Goal: Task Accomplishment & Management: Complete application form

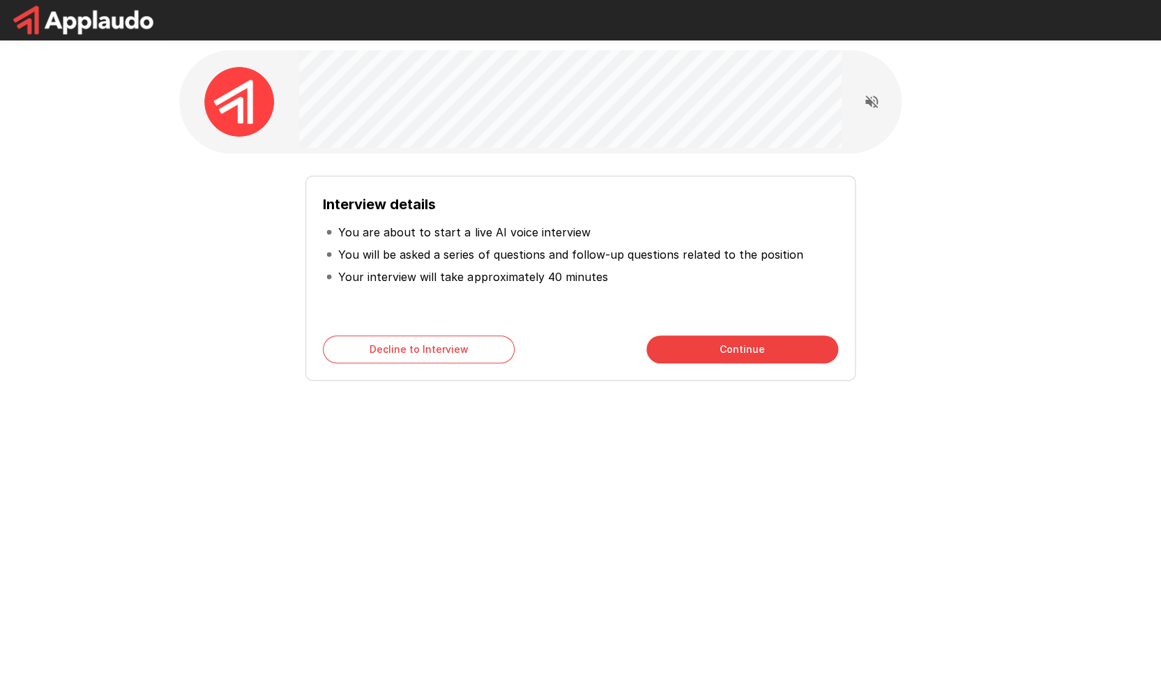
click at [731, 346] on button "Continue" at bounding box center [742, 349] width 192 height 28
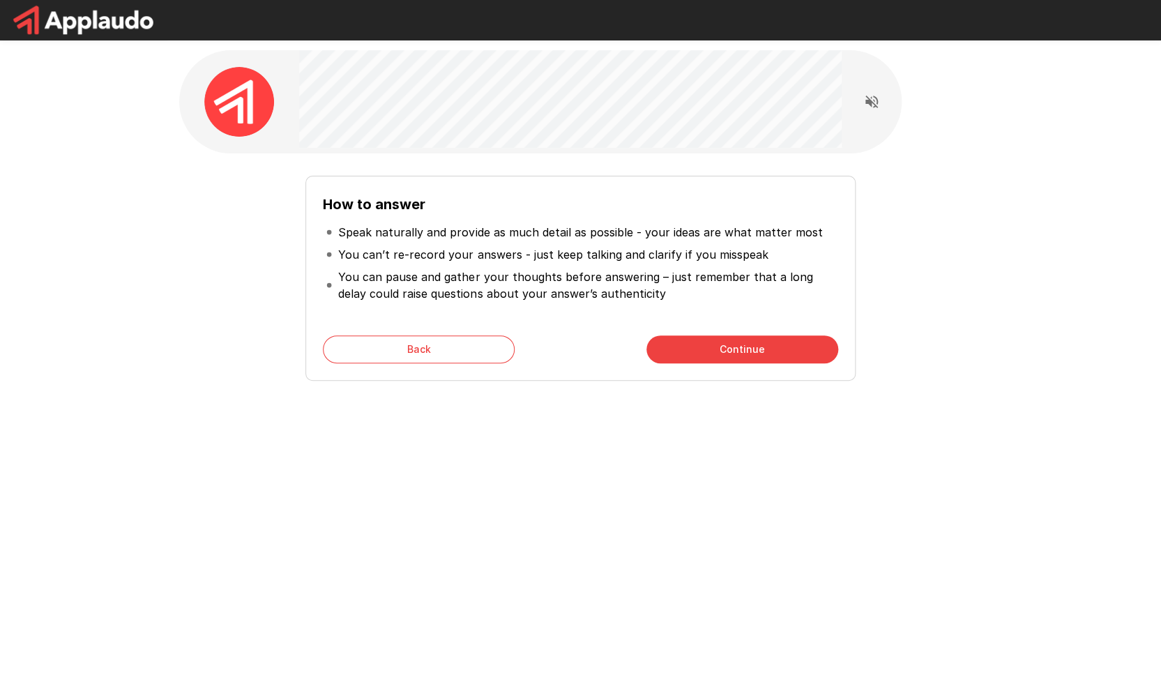
click at [750, 355] on button "Continue" at bounding box center [742, 349] width 192 height 28
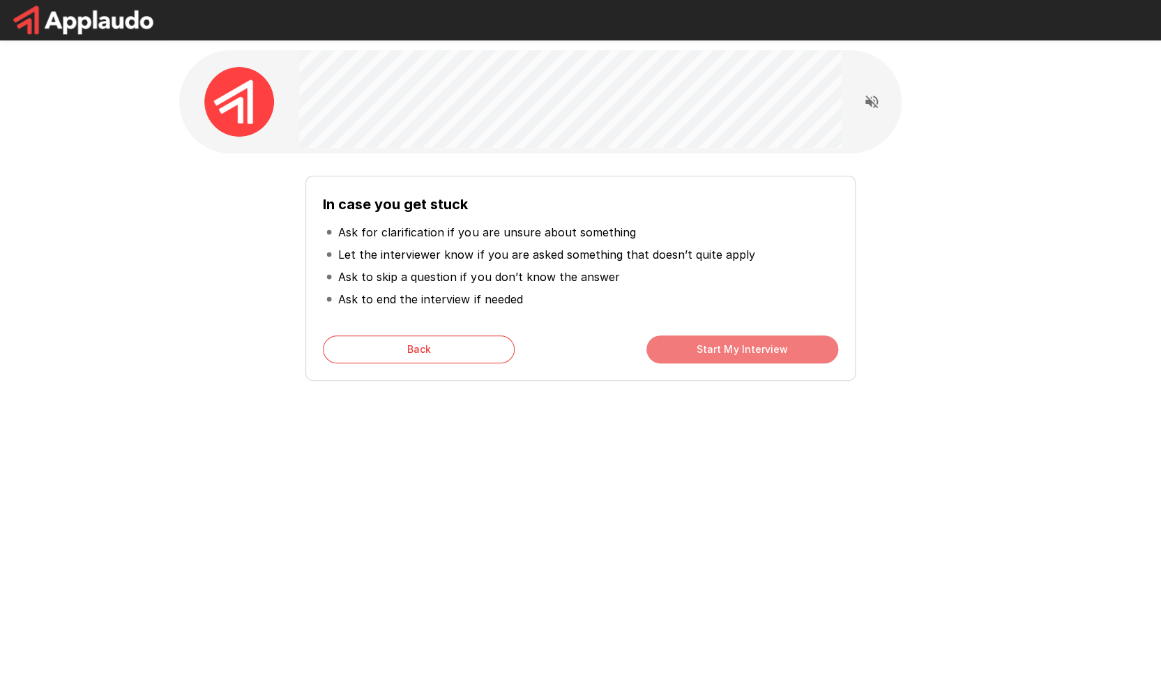
click at [738, 350] on button "Start My Interview" at bounding box center [742, 349] width 192 height 28
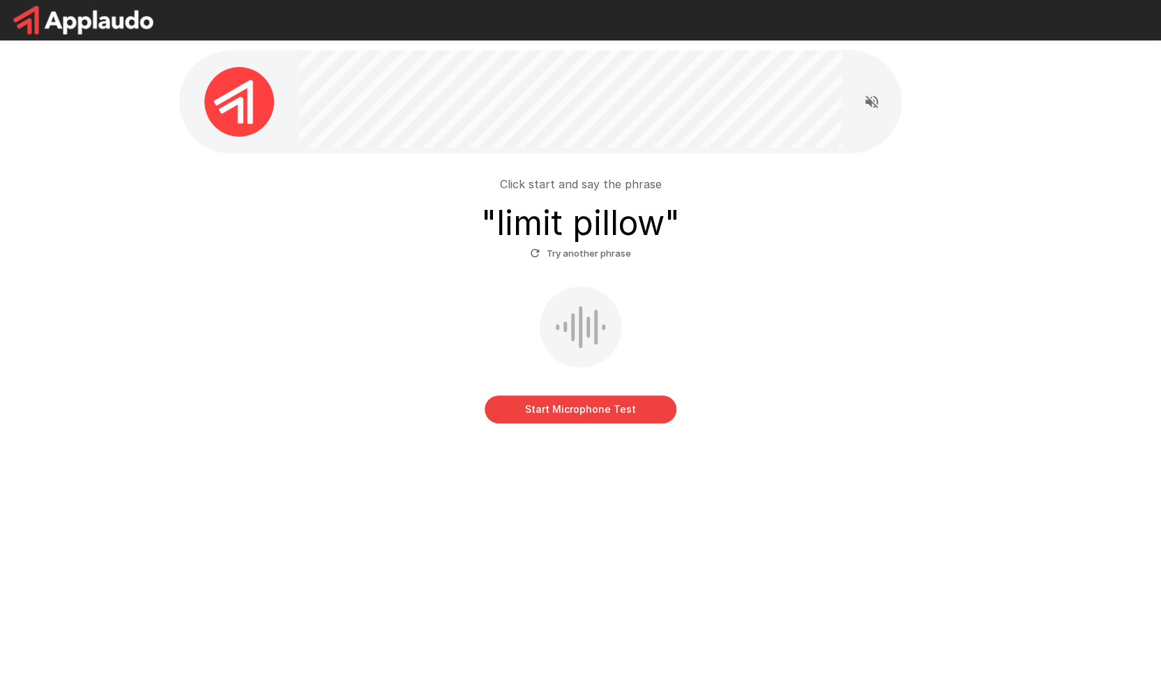
drag, startPoint x: 586, startPoint y: 351, endPoint x: 575, endPoint y: 383, distance: 33.3
click at [586, 351] on div at bounding box center [581, 327] width 82 height 81
click at [581, 419] on button "Start Microphone Test" at bounding box center [581, 409] width 192 height 28
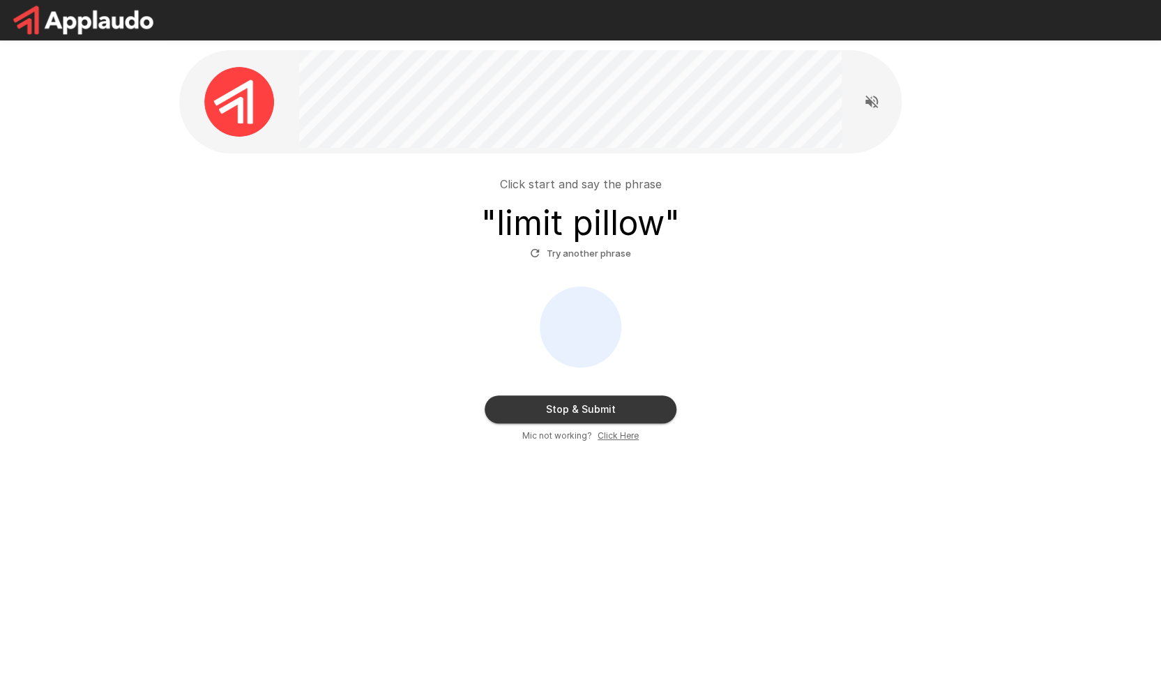
click at [560, 254] on button "Try another phrase" at bounding box center [580, 254] width 108 height 22
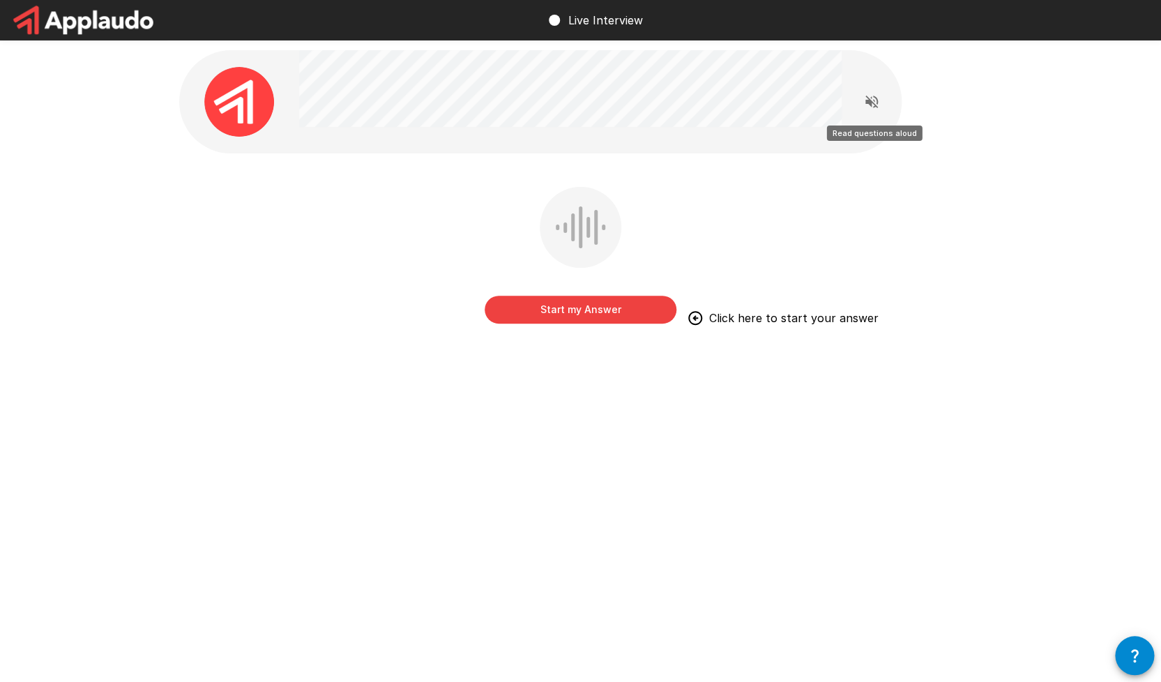
click at [877, 99] on icon "Read questions aloud" at bounding box center [871, 102] width 13 height 13
click at [593, 309] on button "Start my Answer" at bounding box center [581, 310] width 192 height 28
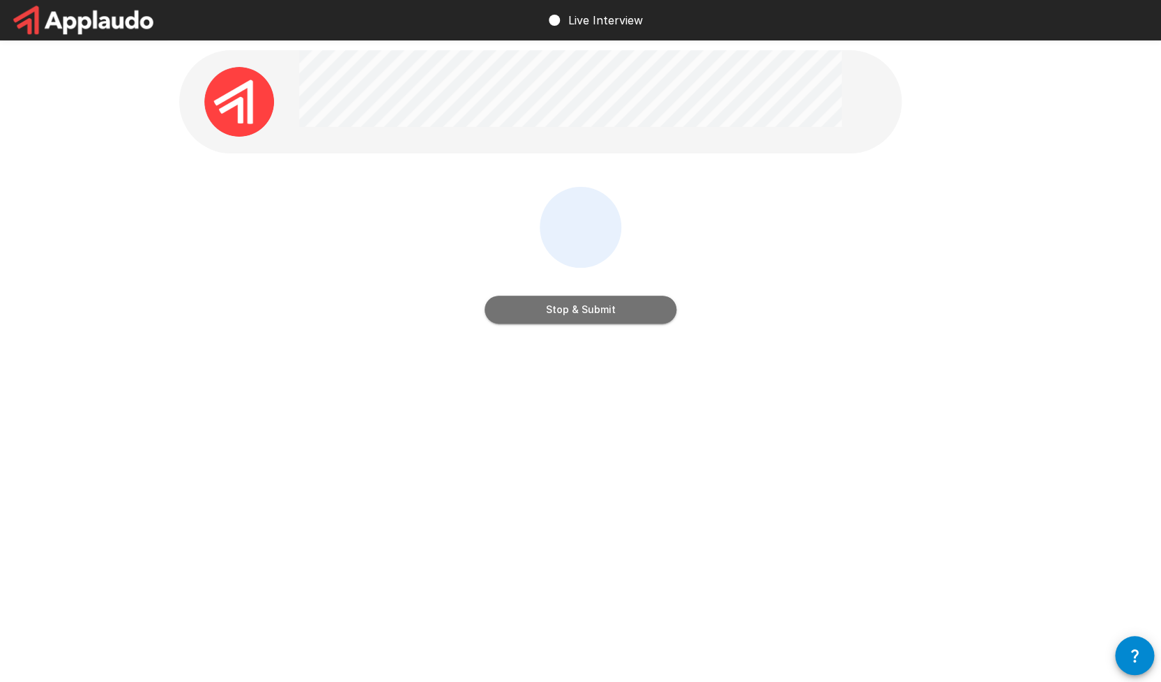
click at [568, 314] on button "Stop & Submit" at bounding box center [581, 310] width 192 height 28
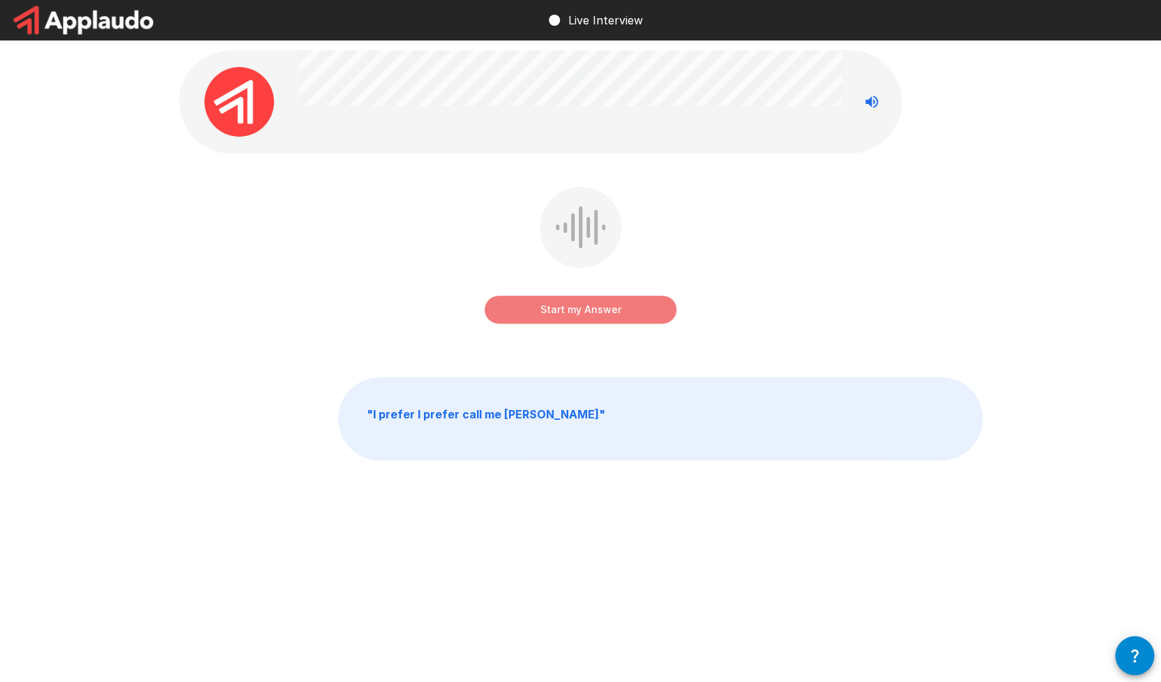
click at [570, 312] on button "Start my Answer" at bounding box center [581, 310] width 192 height 28
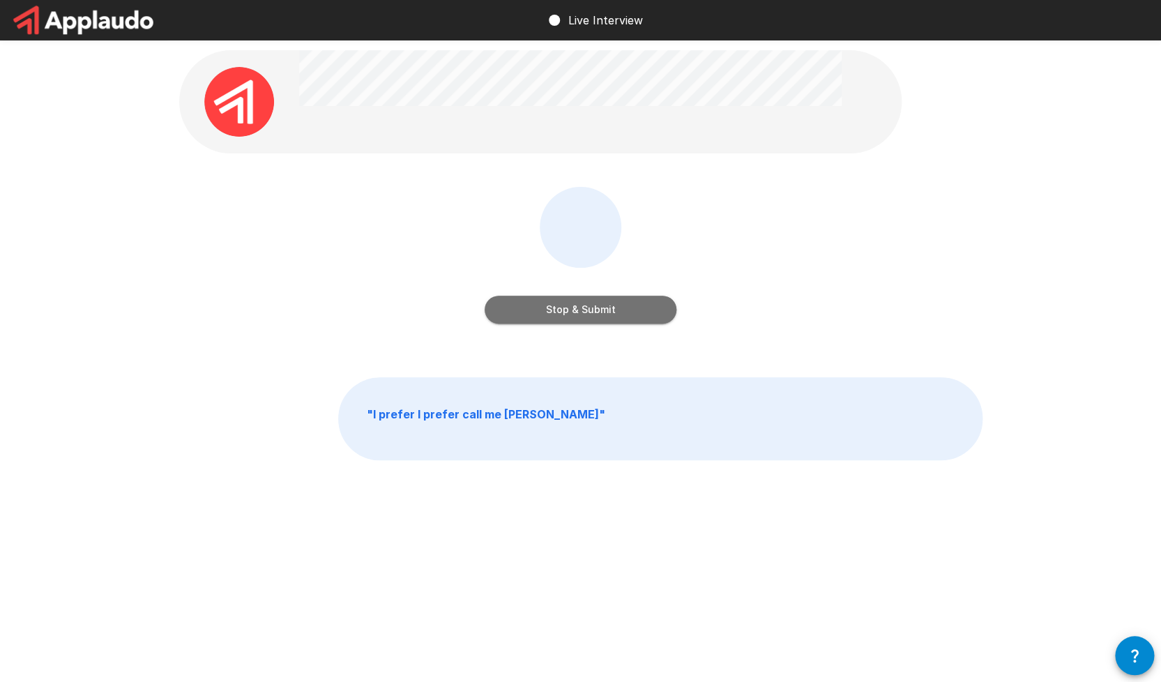
click at [570, 312] on button "Stop & Submit" at bounding box center [581, 310] width 192 height 28
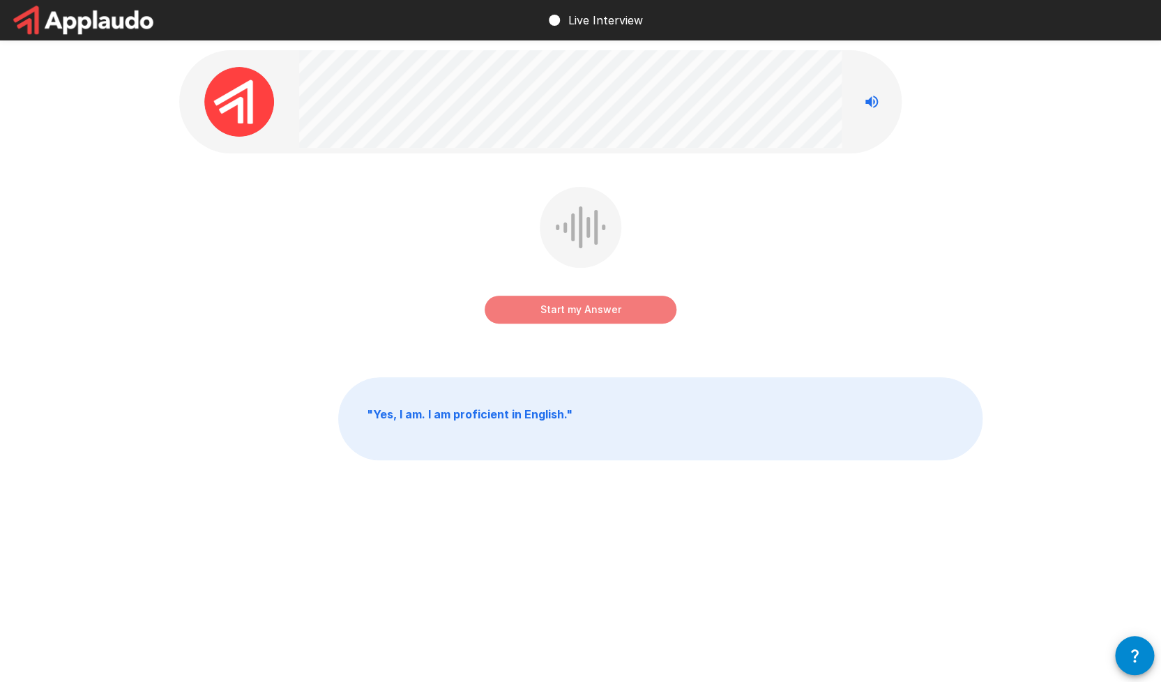
click at [570, 312] on button "Start my Answer" at bounding box center [581, 310] width 192 height 28
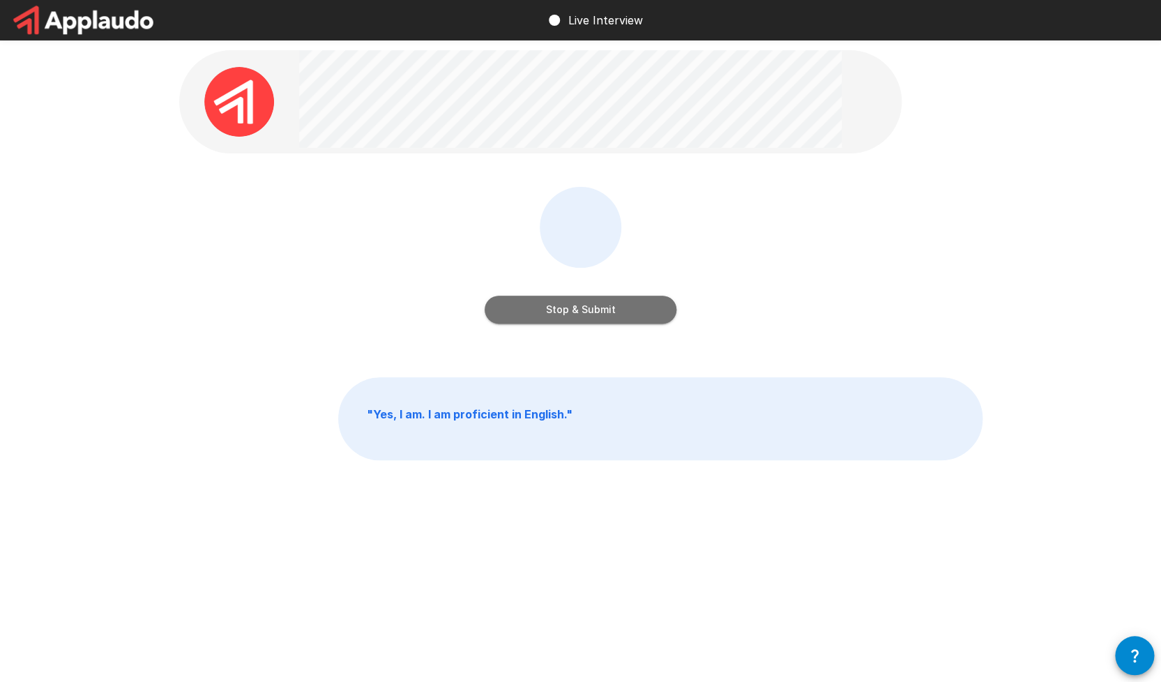
click at [570, 312] on button "Stop & Submit" at bounding box center [581, 310] width 192 height 28
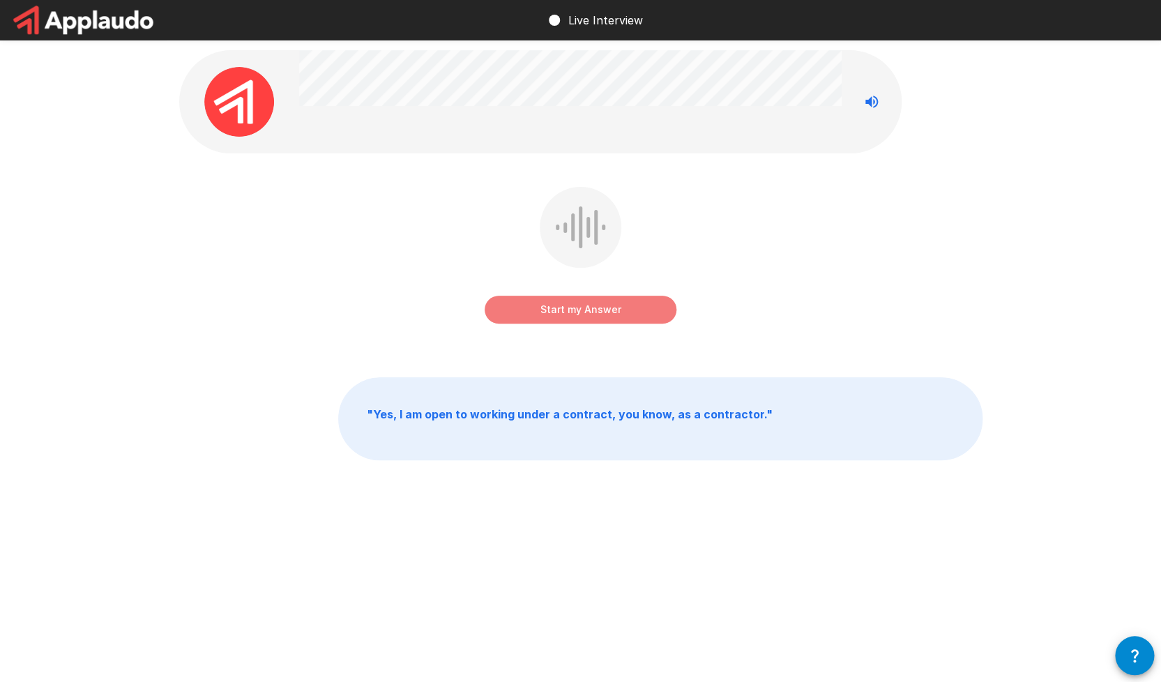
click at [570, 312] on button "Start my Answer" at bounding box center [581, 310] width 192 height 28
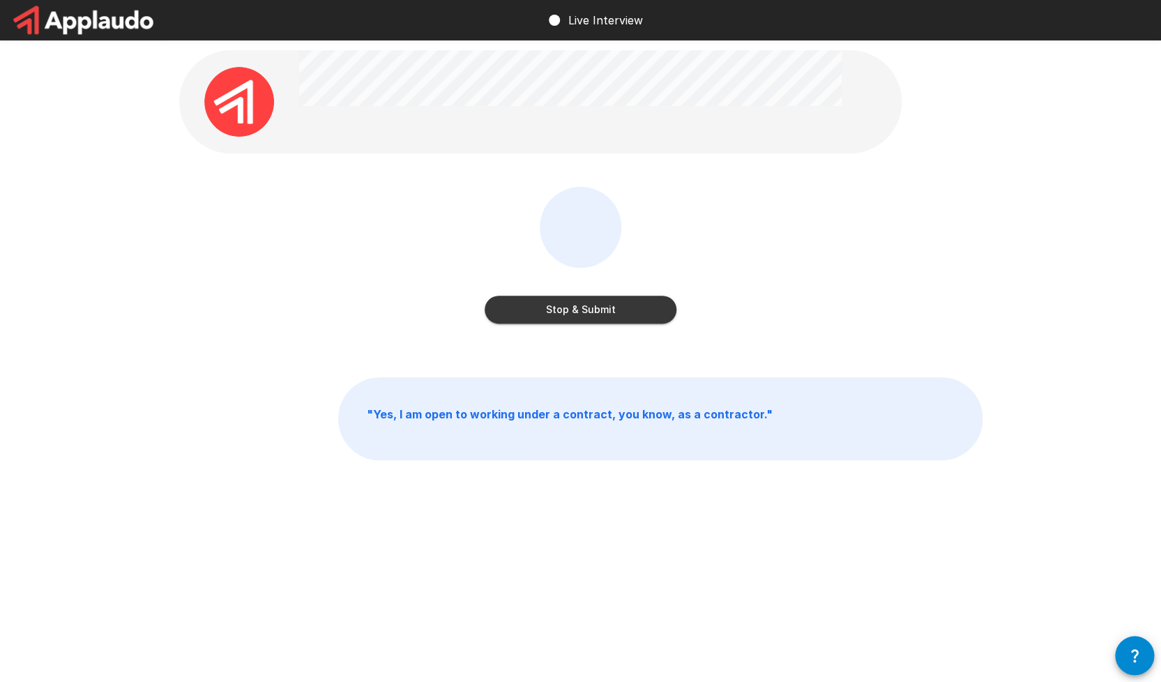
click at [570, 312] on button "Stop & Submit" at bounding box center [581, 310] width 192 height 28
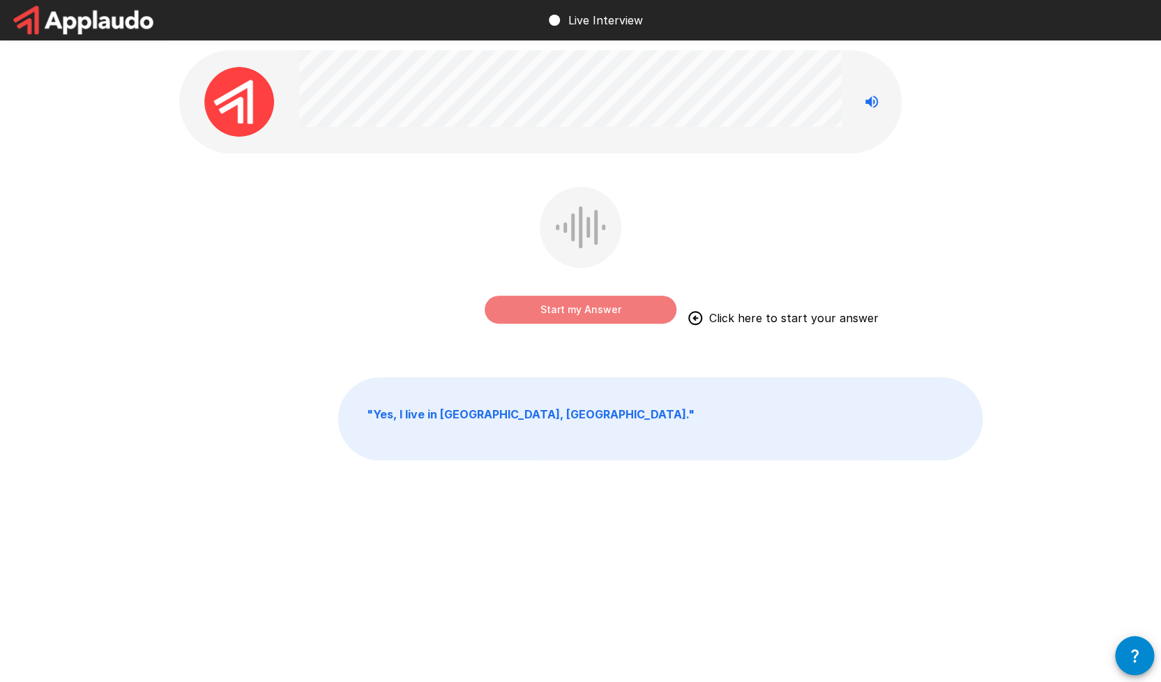
click at [574, 317] on button "Start my Answer" at bounding box center [581, 310] width 192 height 28
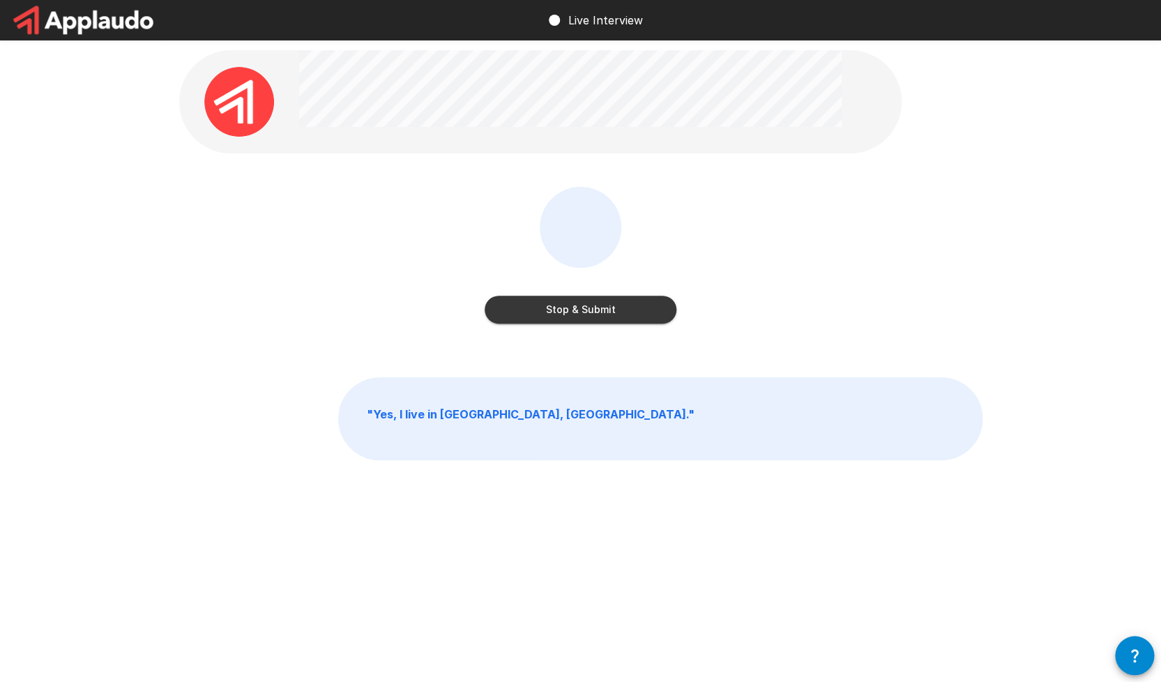
click at [574, 317] on button "Stop & Submit" at bounding box center [581, 310] width 192 height 28
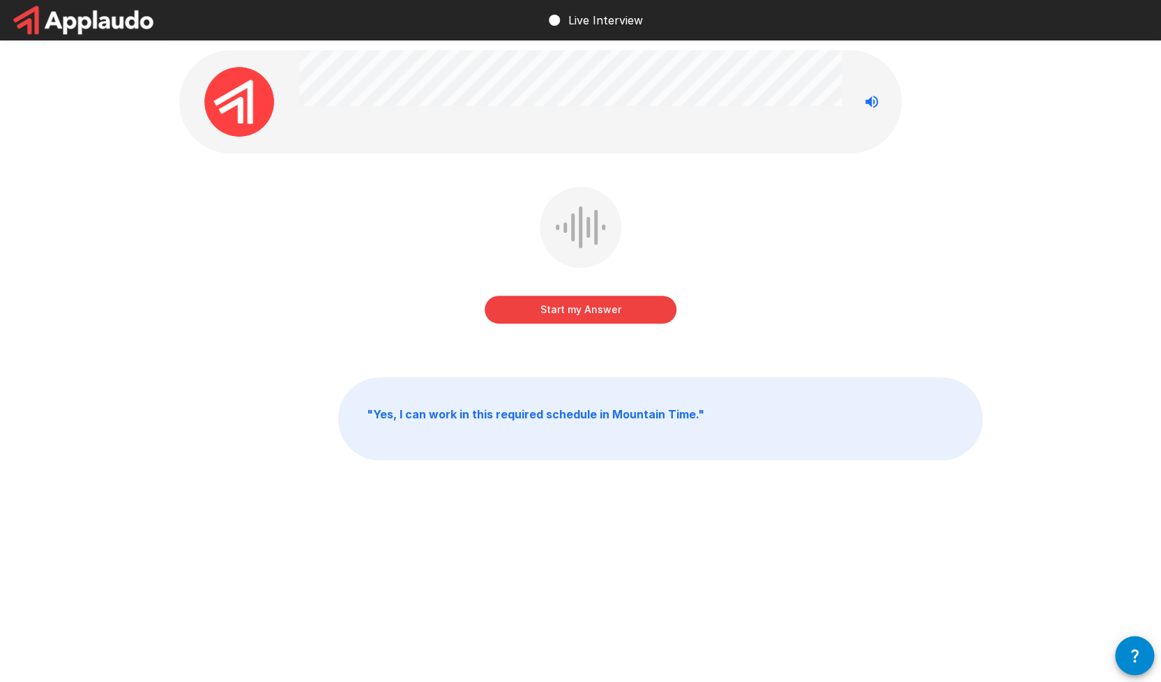
click at [574, 317] on button "Start my Answer" at bounding box center [581, 310] width 192 height 28
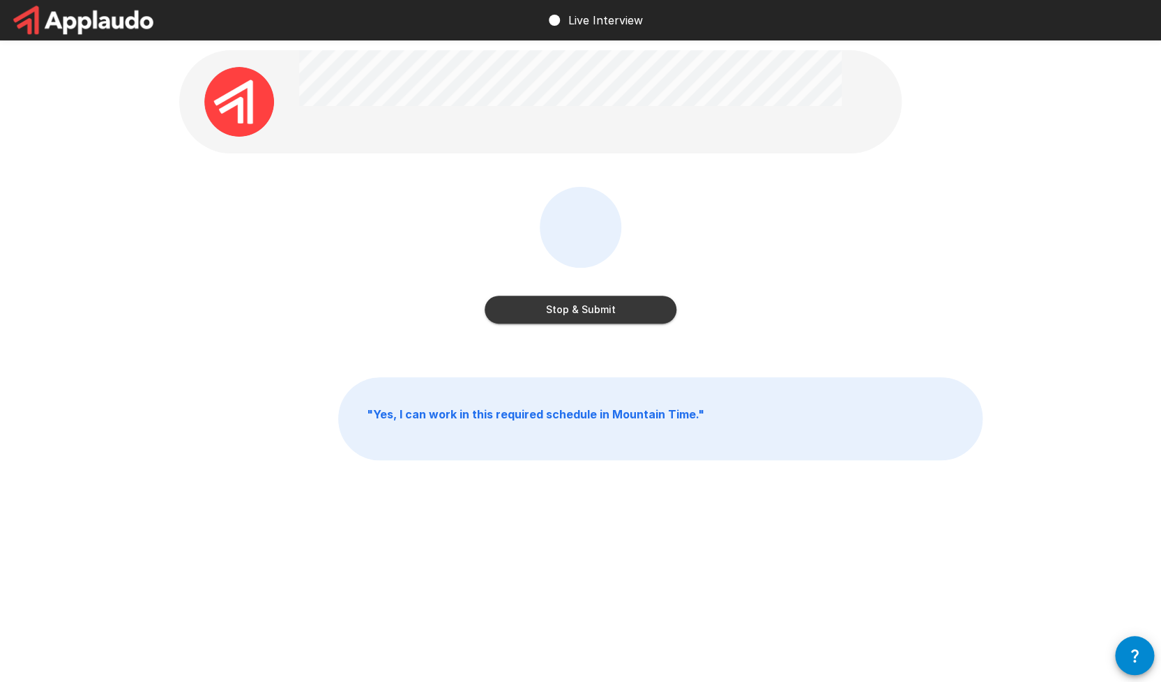
click at [574, 317] on button "Stop & Submit" at bounding box center [581, 310] width 192 height 28
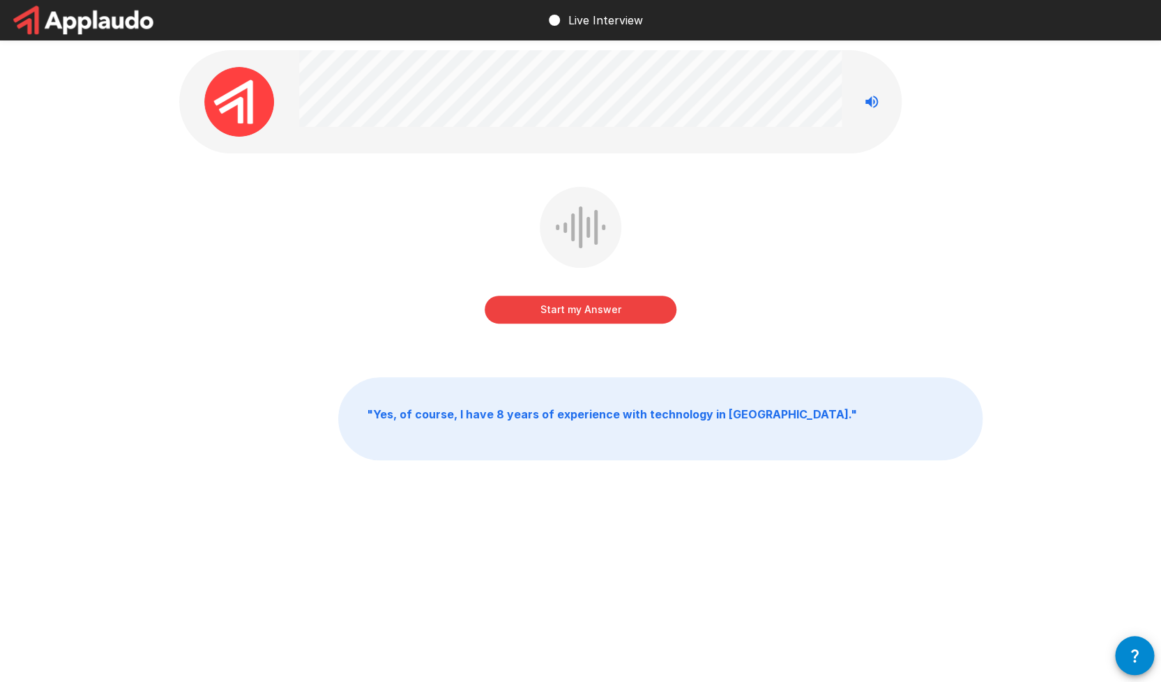
click at [574, 317] on button "Start my Answer" at bounding box center [581, 310] width 192 height 28
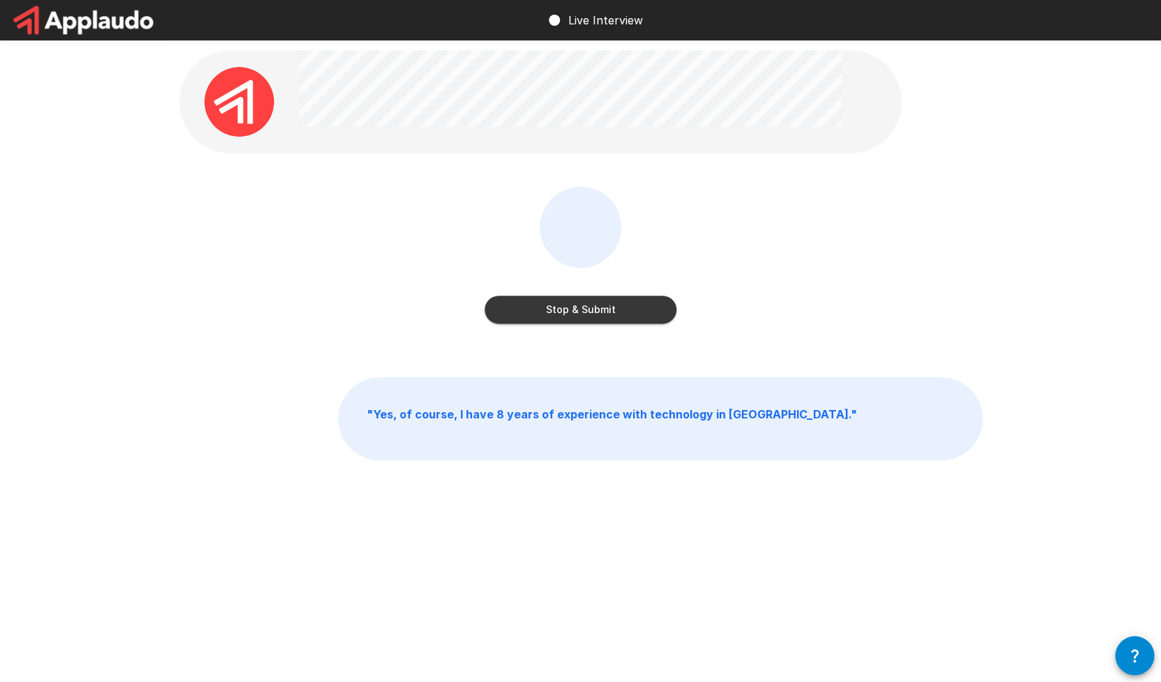
click at [574, 317] on button "Stop & Submit" at bounding box center [581, 310] width 192 height 28
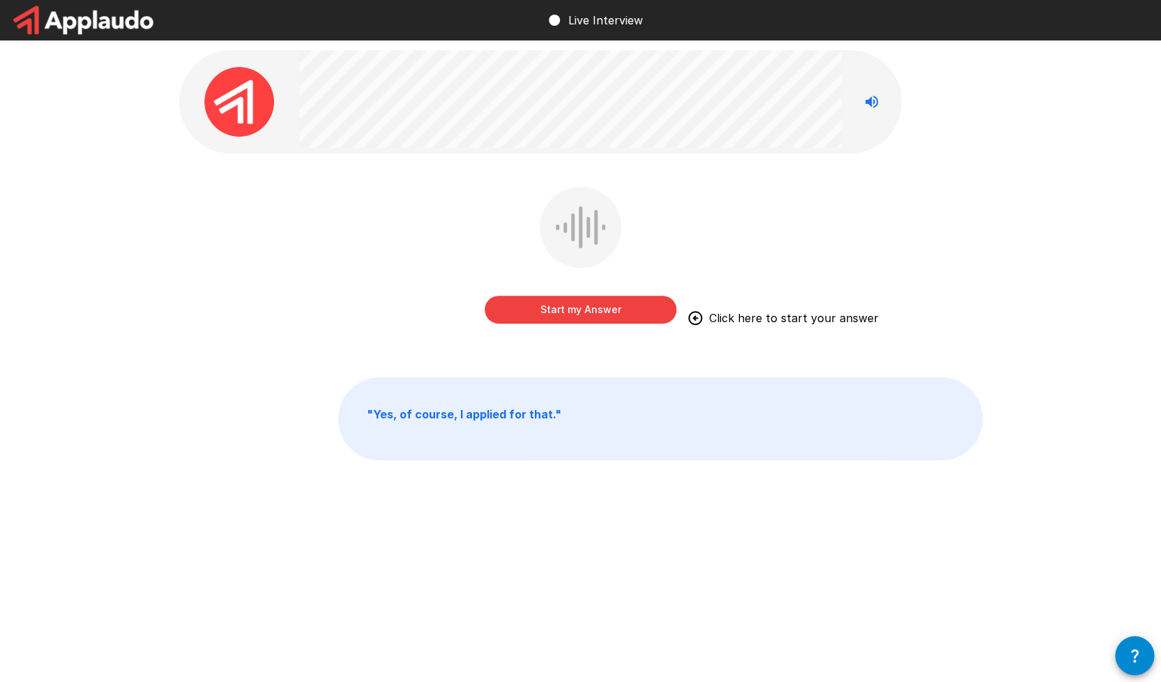
click at [575, 315] on button "Start my Answer" at bounding box center [581, 310] width 192 height 28
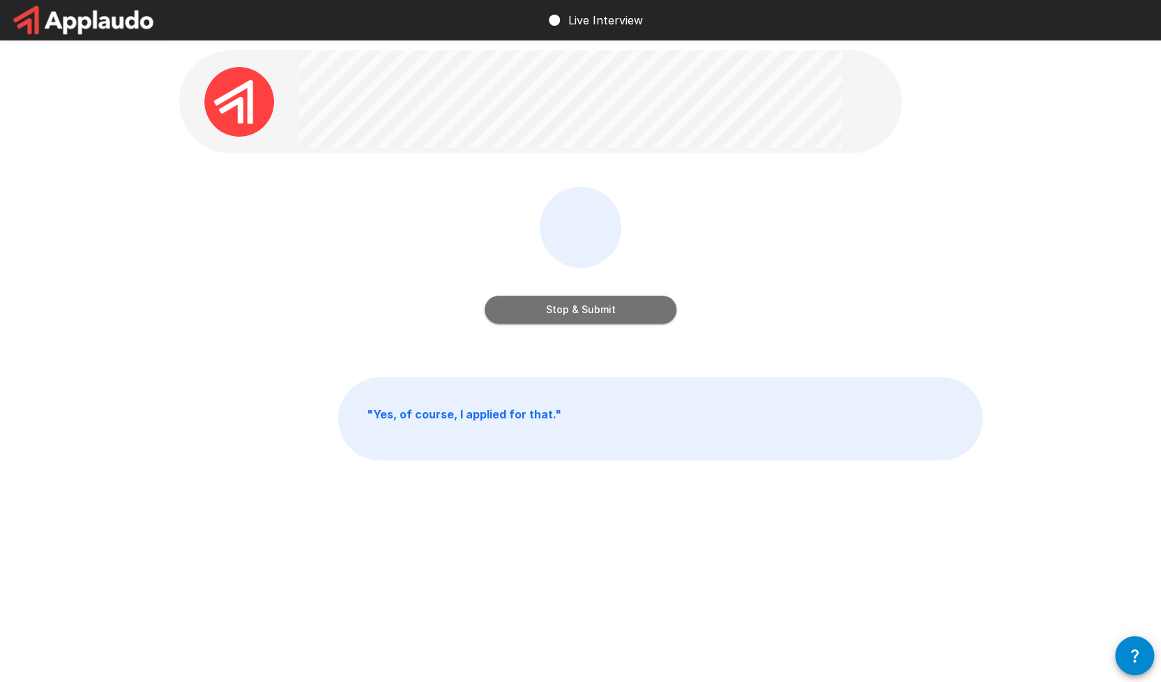
click at [573, 307] on button "Stop & Submit" at bounding box center [581, 310] width 192 height 28
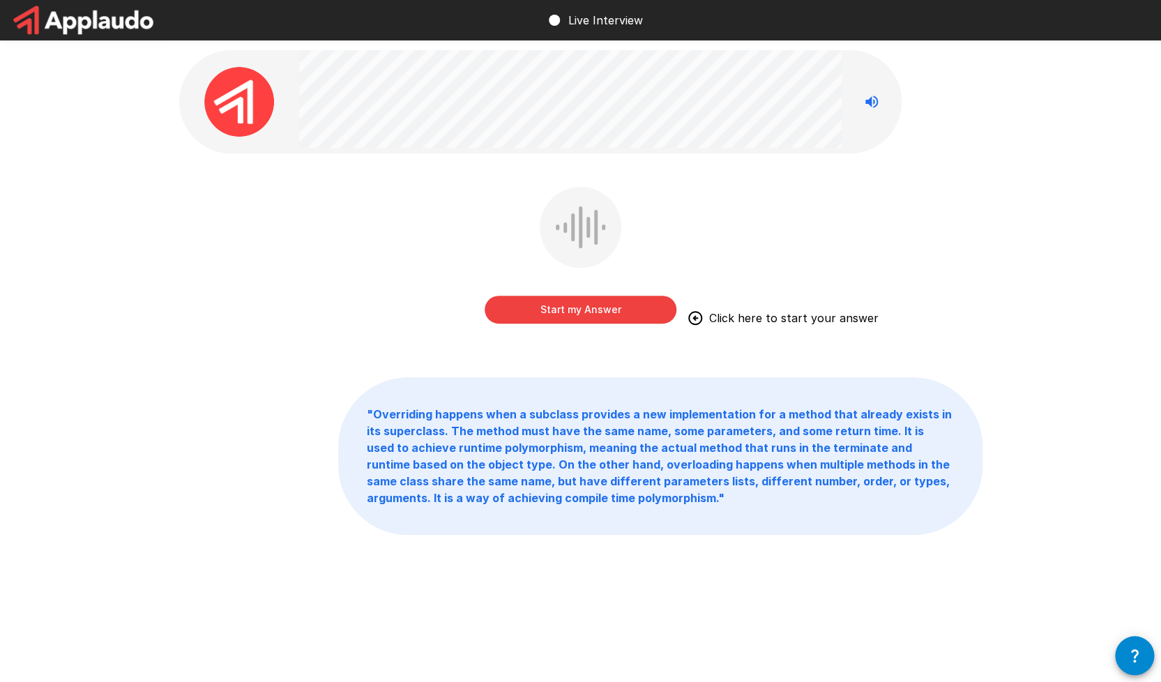
click at [572, 301] on button "Start my Answer" at bounding box center [581, 310] width 192 height 28
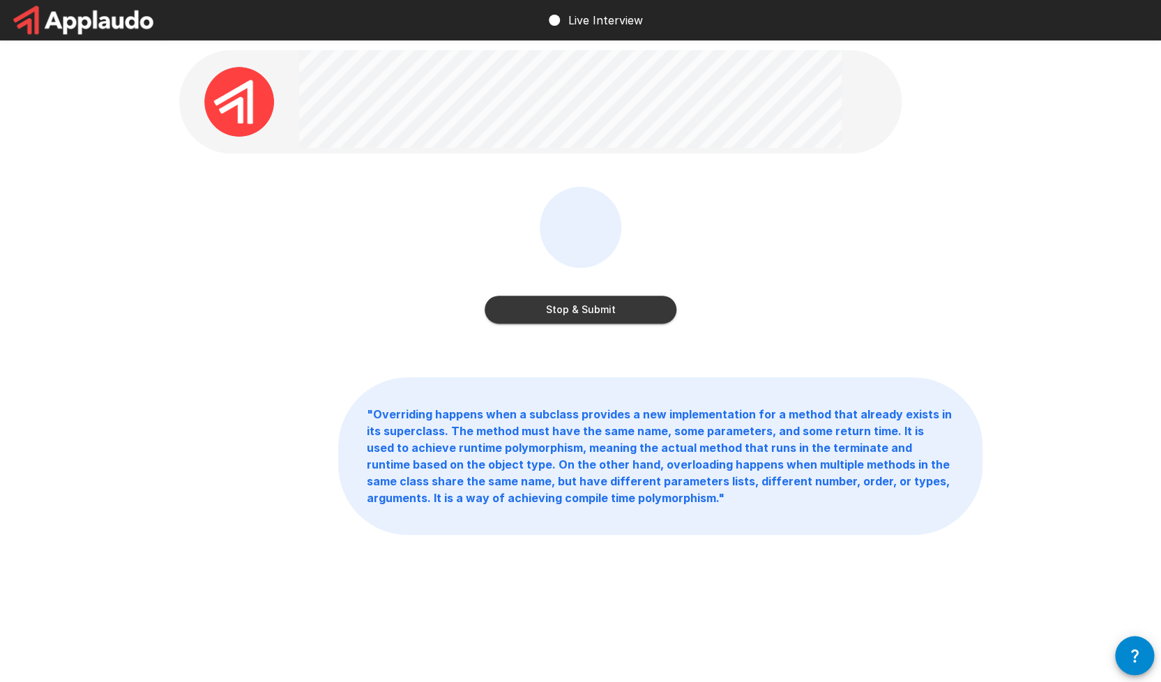
click at [572, 301] on button "Stop & Submit" at bounding box center [581, 310] width 192 height 28
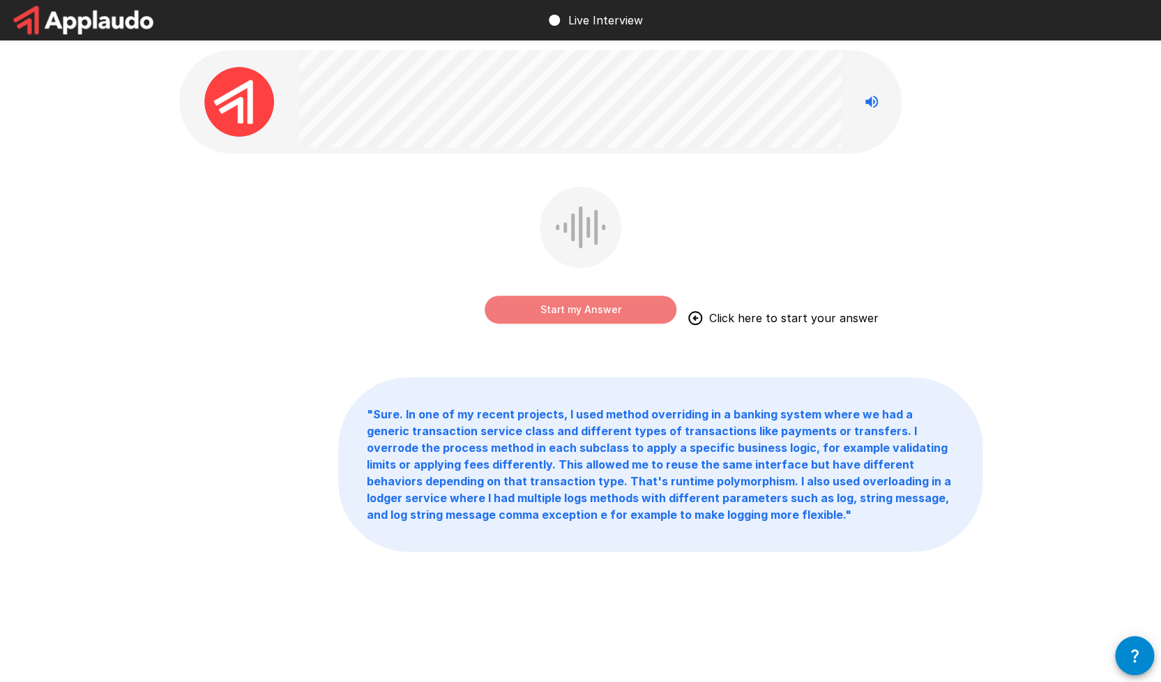
click at [572, 301] on button "Start my Answer" at bounding box center [581, 310] width 192 height 28
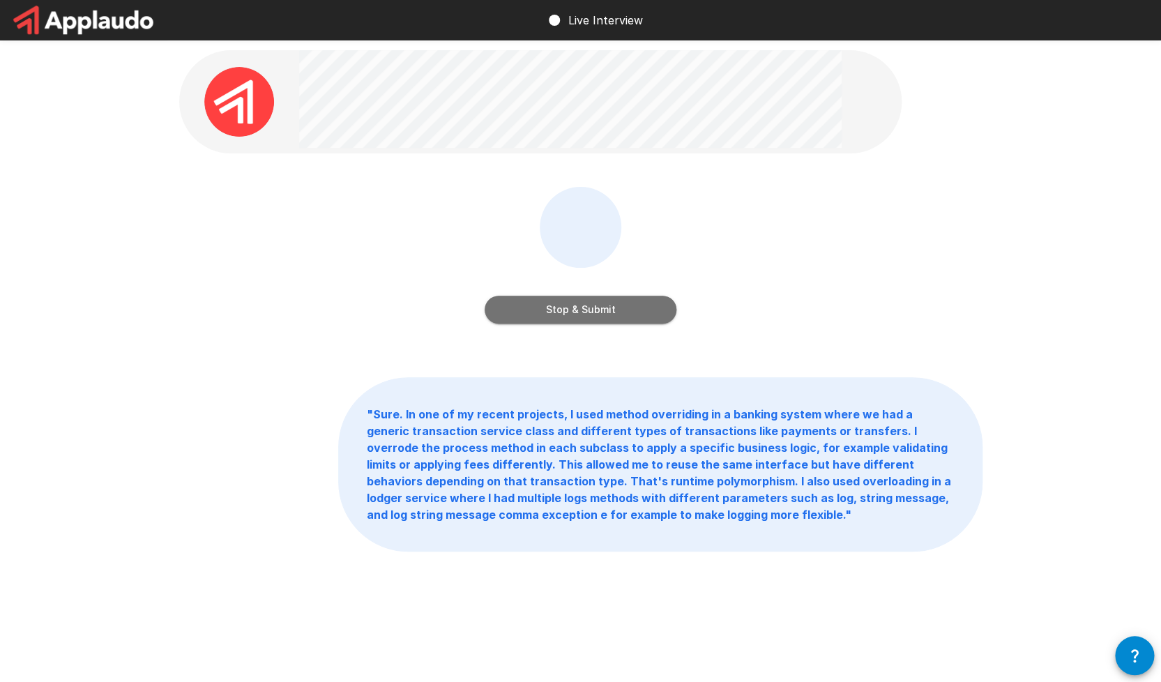
click at [572, 301] on button "Stop & Submit" at bounding box center [581, 310] width 192 height 28
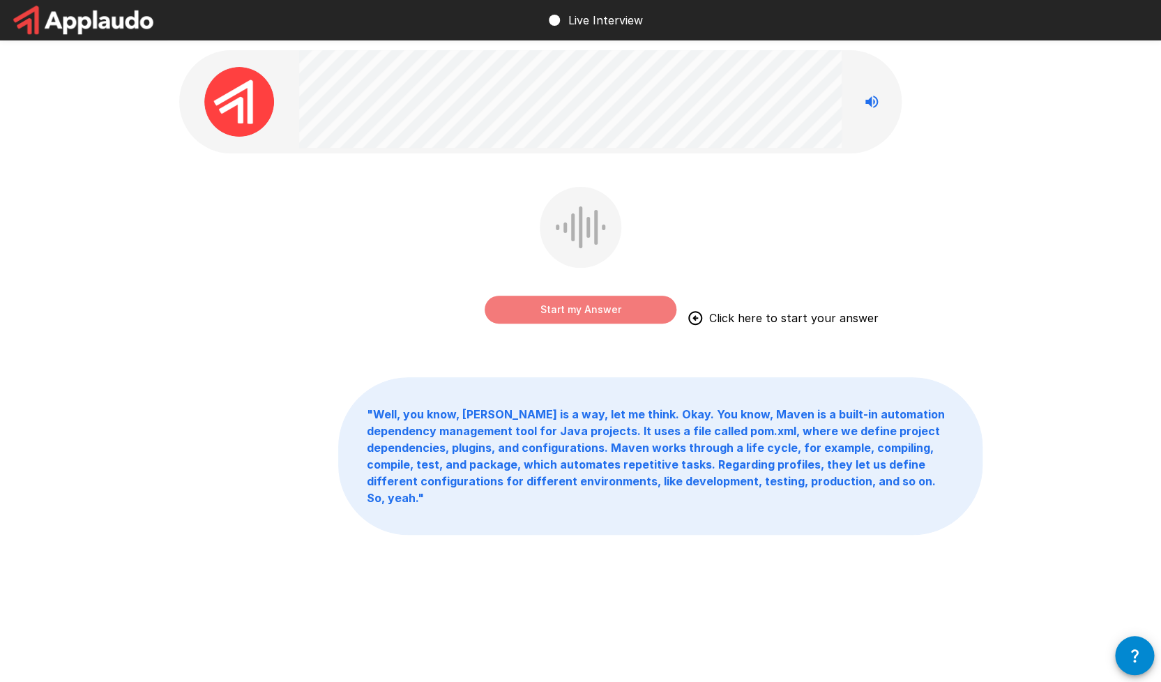
click at [577, 315] on button "Start my Answer" at bounding box center [581, 310] width 192 height 28
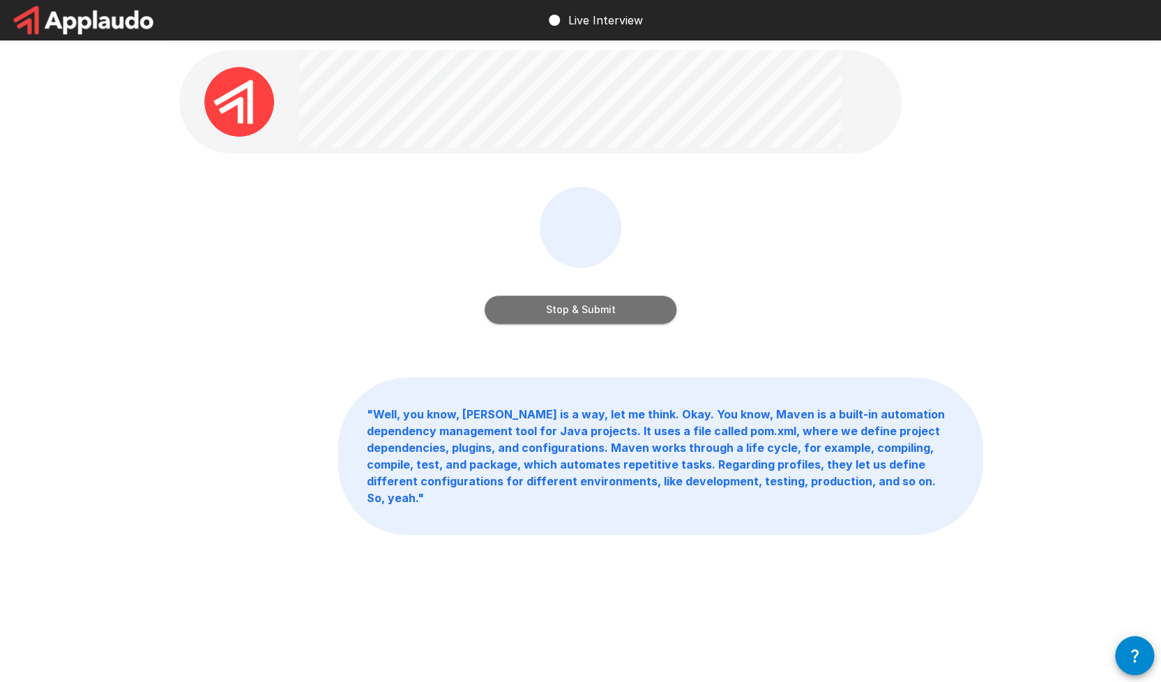
click at [577, 315] on button "Stop & Submit" at bounding box center [581, 310] width 192 height 28
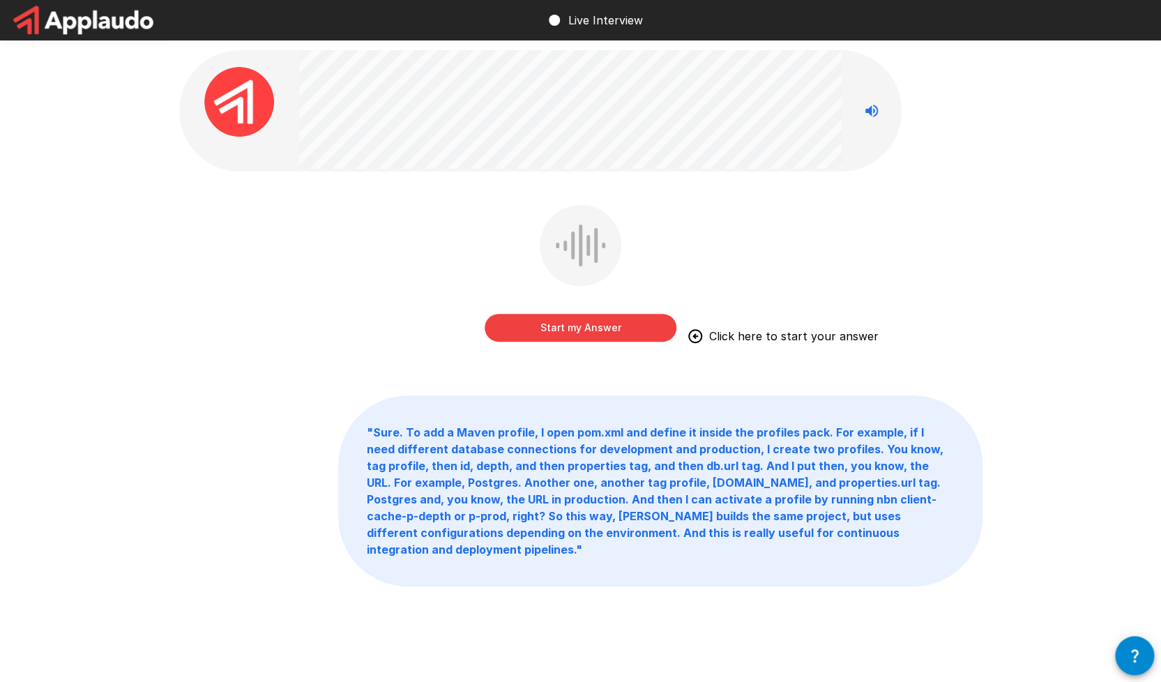
click at [593, 326] on button "Start my Answer" at bounding box center [581, 328] width 192 height 28
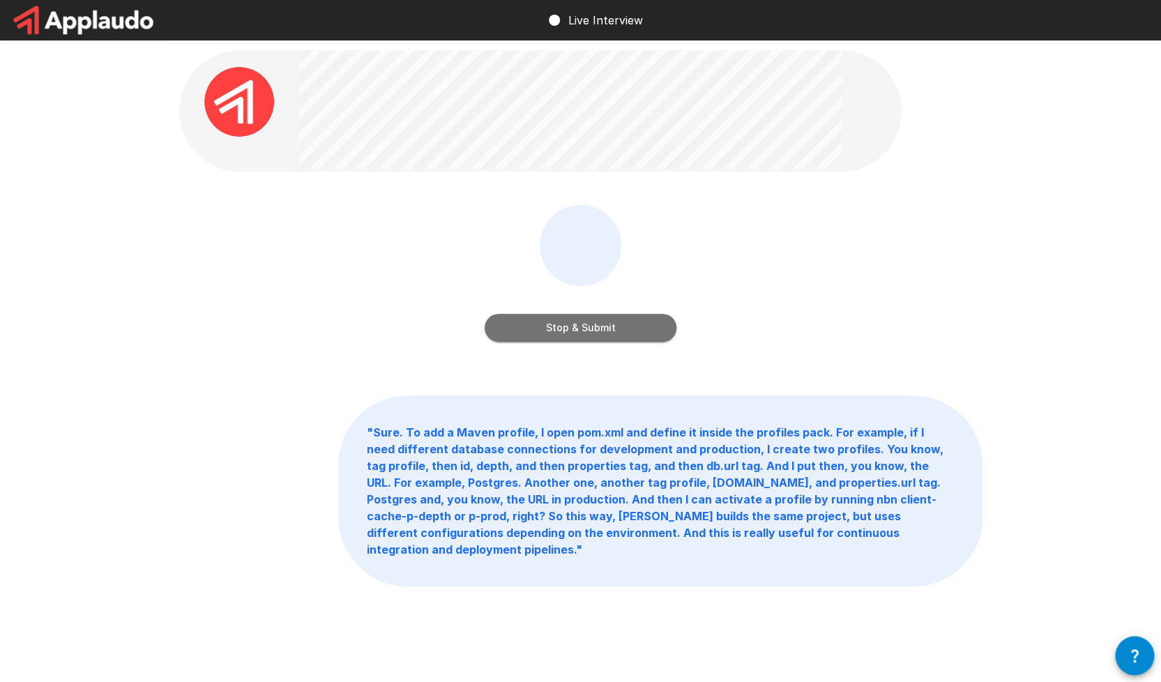
click at [593, 326] on button "Stop & Submit" at bounding box center [581, 328] width 192 height 28
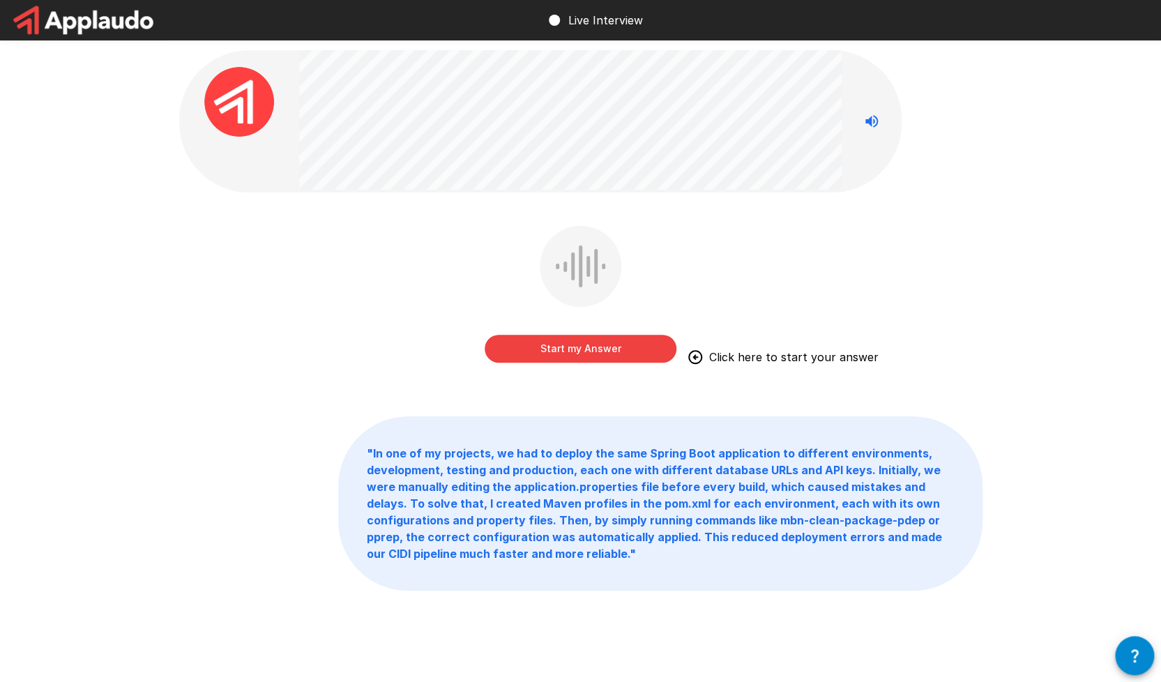
click at [585, 344] on button "Start my Answer" at bounding box center [581, 349] width 192 height 28
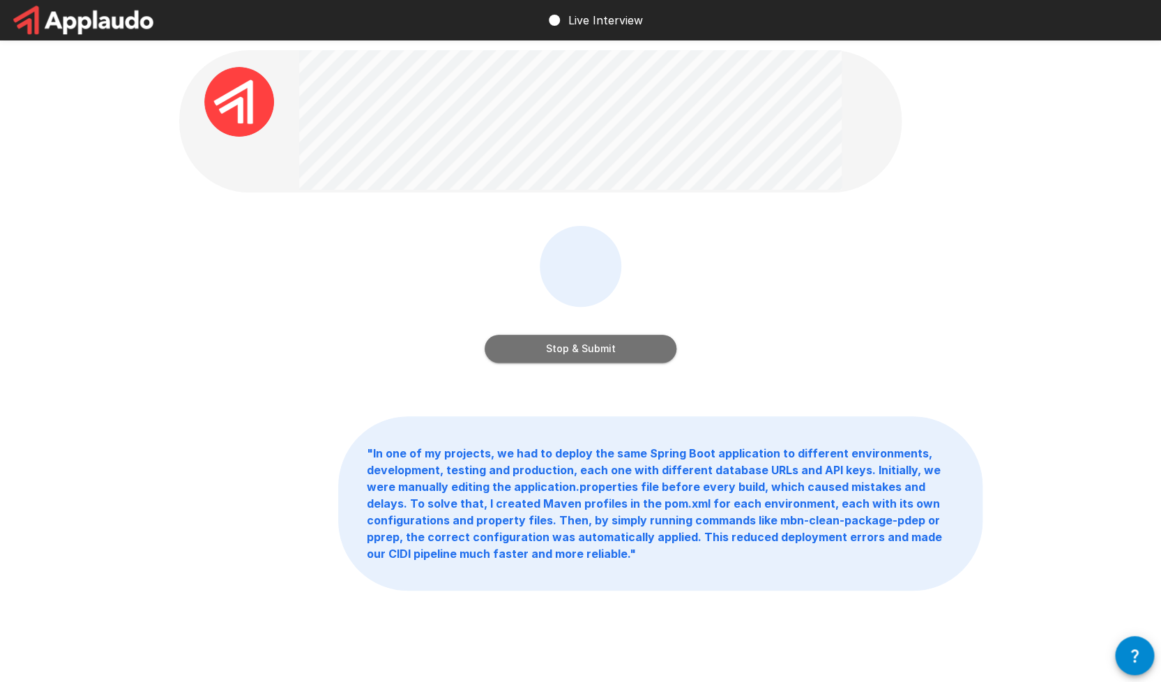
click at [585, 344] on button "Stop & Submit" at bounding box center [581, 349] width 192 height 28
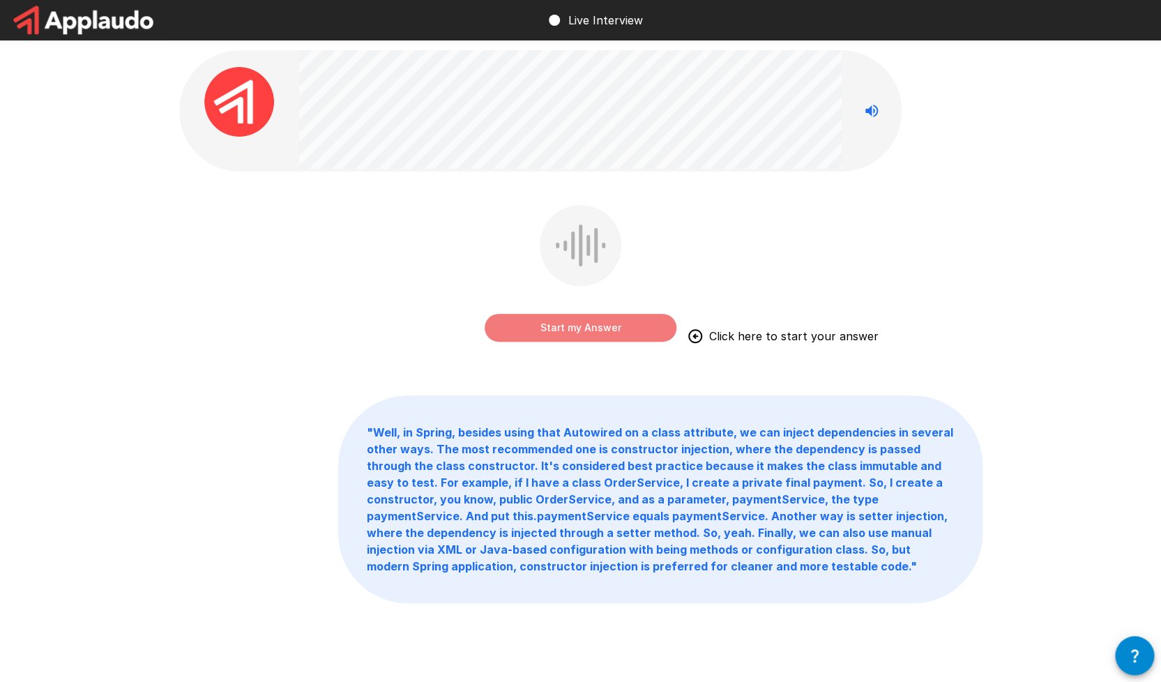
click at [584, 330] on button "Start my Answer" at bounding box center [581, 328] width 192 height 28
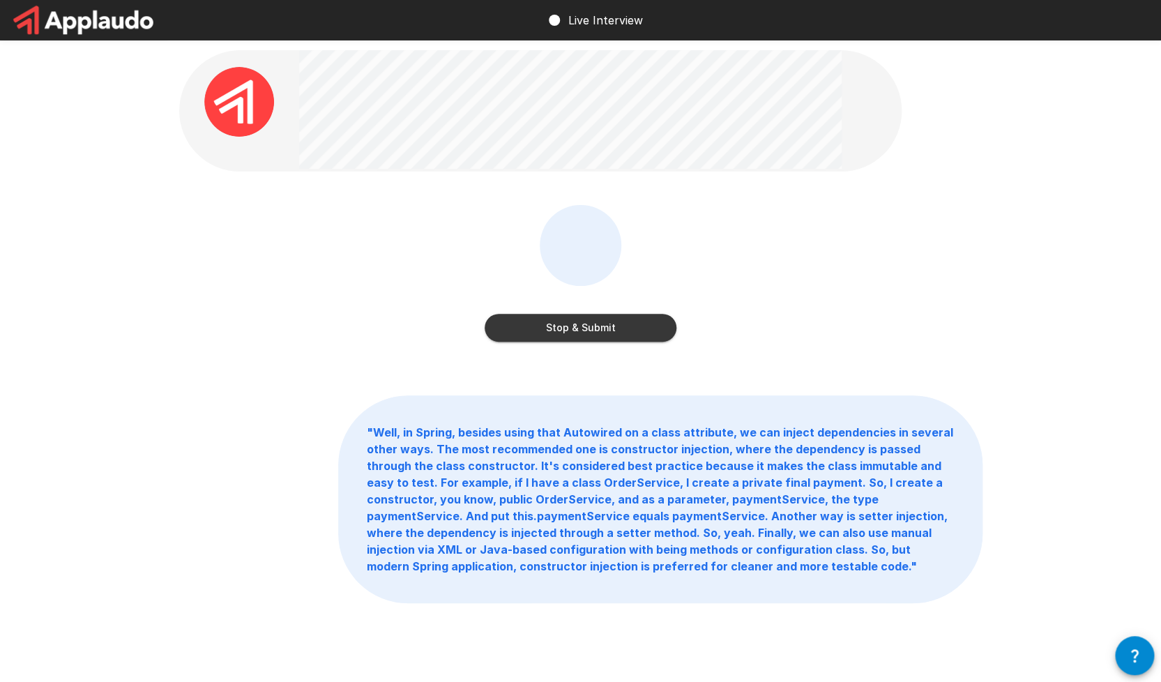
click at [584, 330] on button "Stop & Submit" at bounding box center [581, 328] width 192 height 28
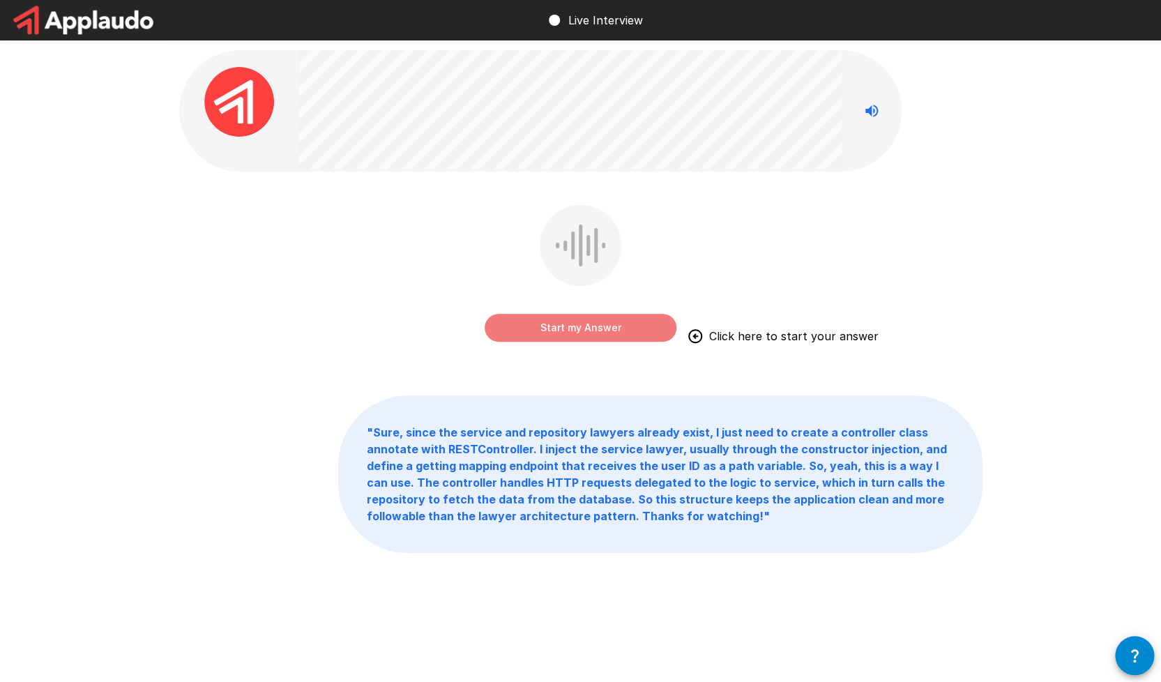
click at [584, 330] on button "Start my Answer" at bounding box center [581, 328] width 192 height 28
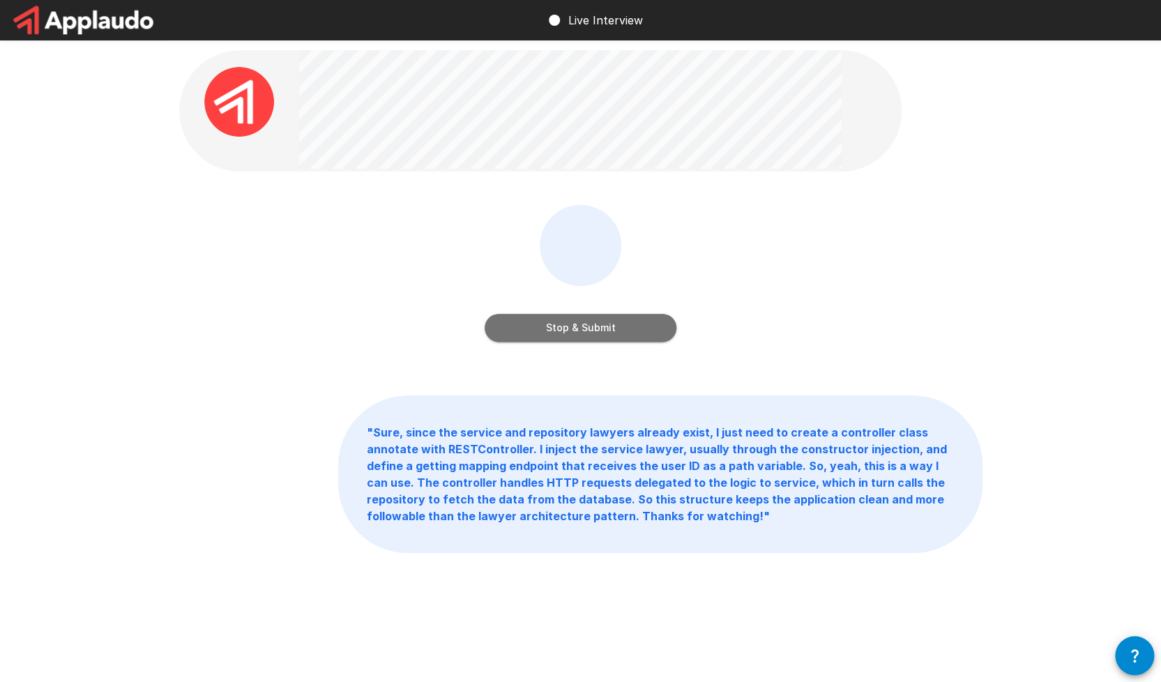
click at [584, 330] on button "Stop & Submit" at bounding box center [581, 328] width 192 height 28
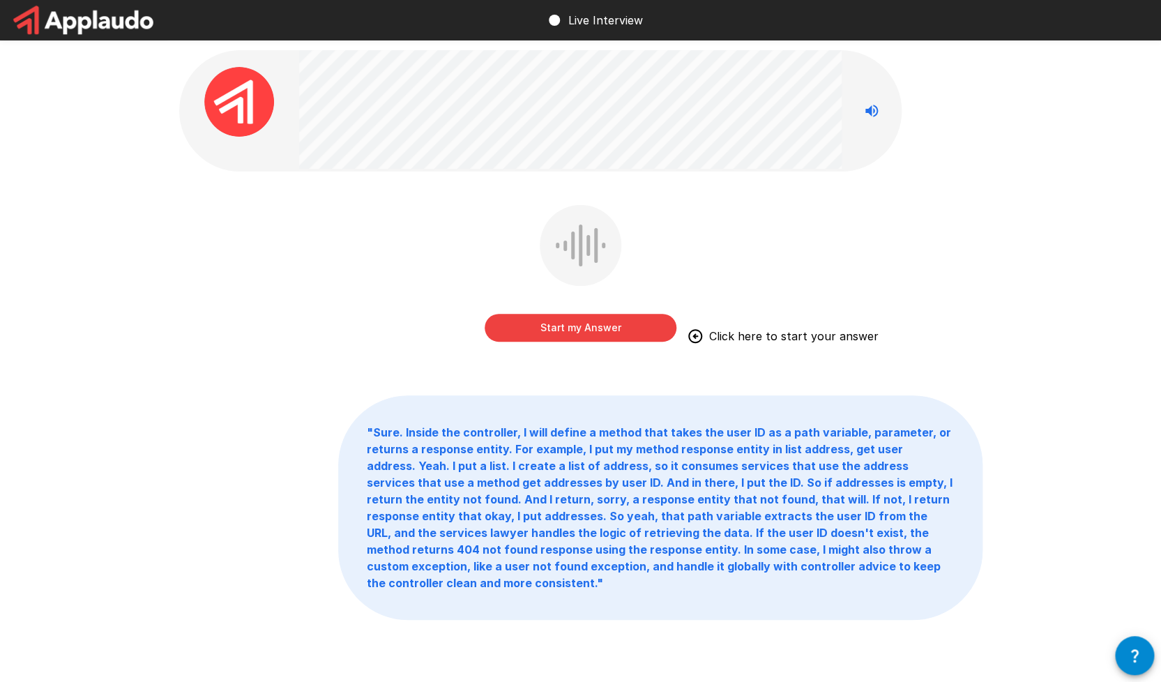
click at [584, 330] on button "Start my Answer" at bounding box center [581, 328] width 192 height 28
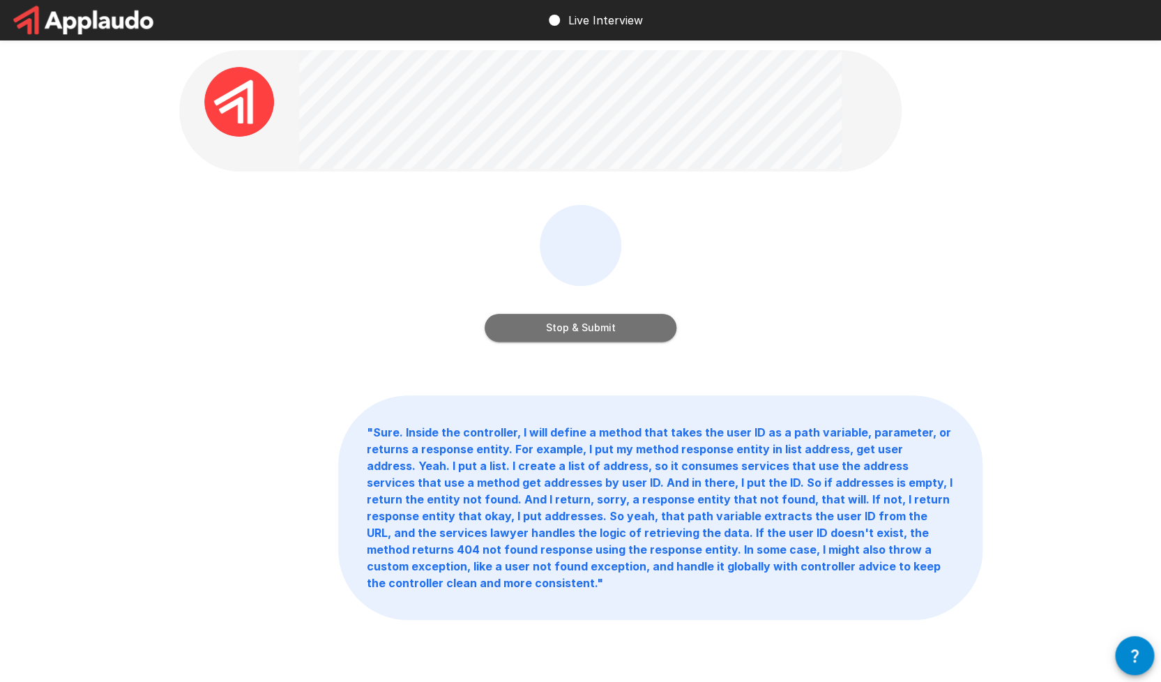
click at [584, 330] on button "Stop & Submit" at bounding box center [581, 328] width 192 height 28
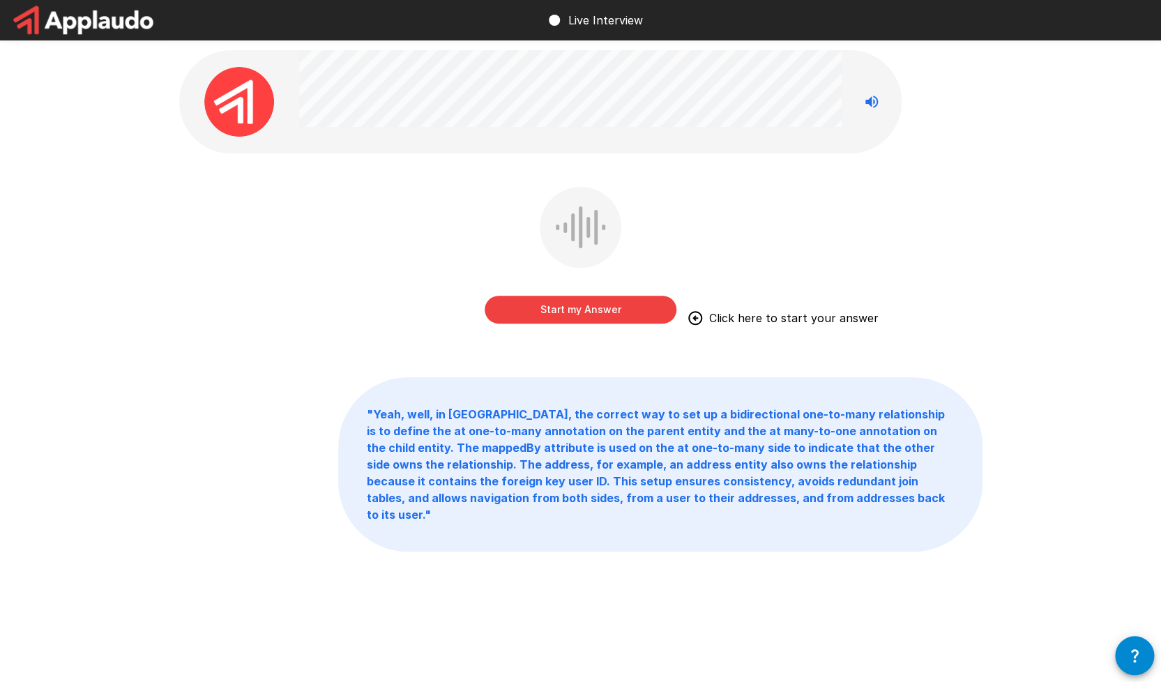
click at [578, 317] on button "Start my Answer" at bounding box center [581, 310] width 192 height 28
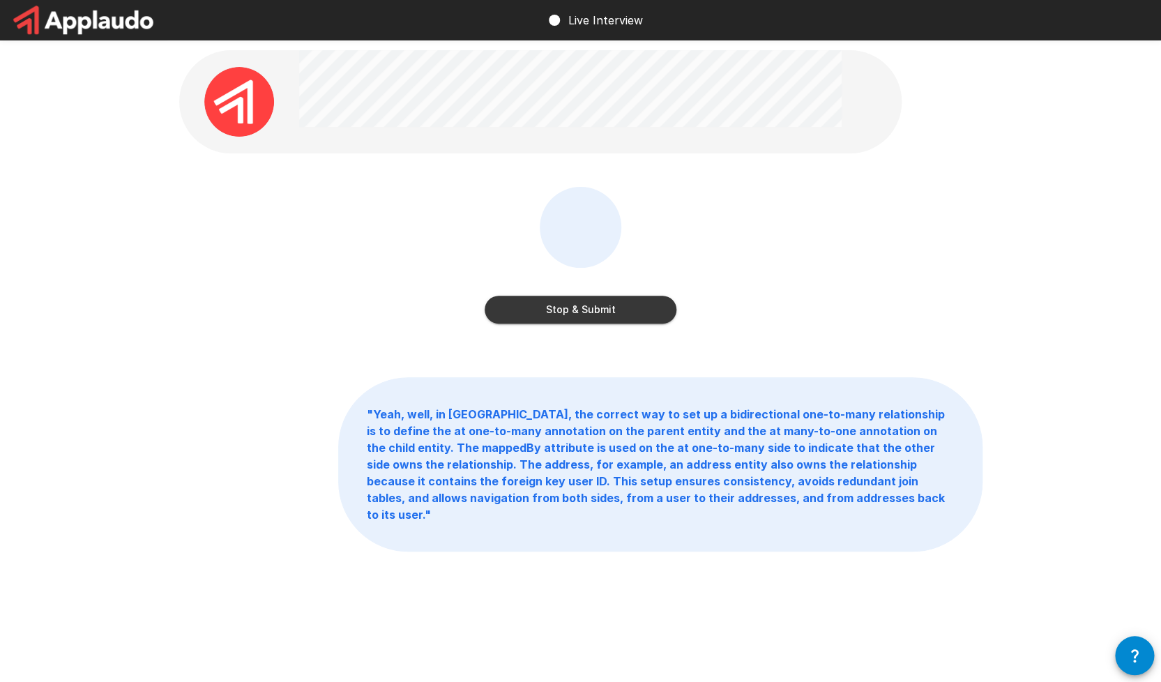
click at [574, 312] on button "Stop & Submit" at bounding box center [581, 310] width 192 height 28
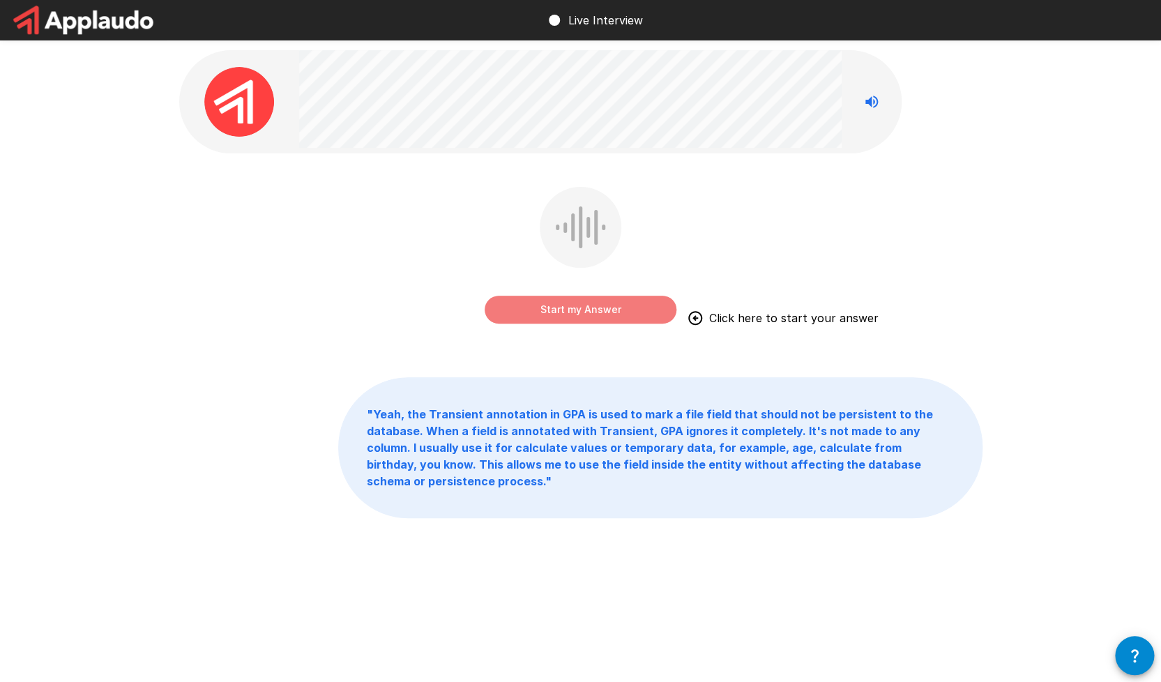
click at [574, 312] on button "Start my Answer" at bounding box center [581, 310] width 192 height 28
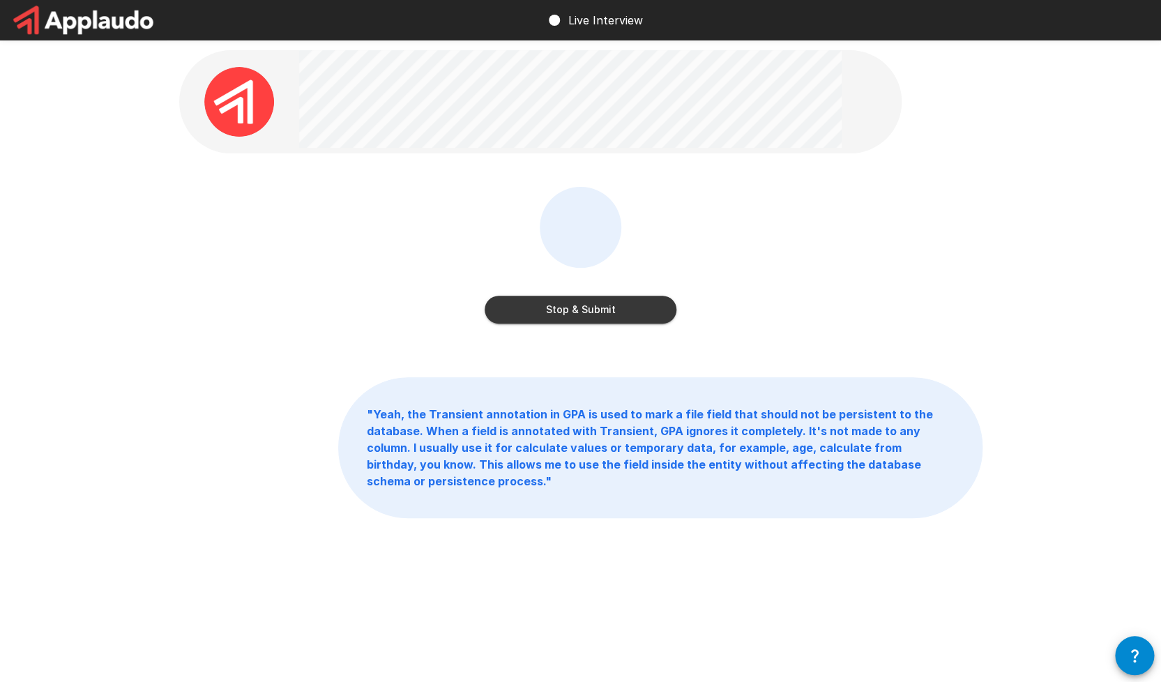
click at [574, 312] on button "Stop & Submit" at bounding box center [581, 310] width 192 height 28
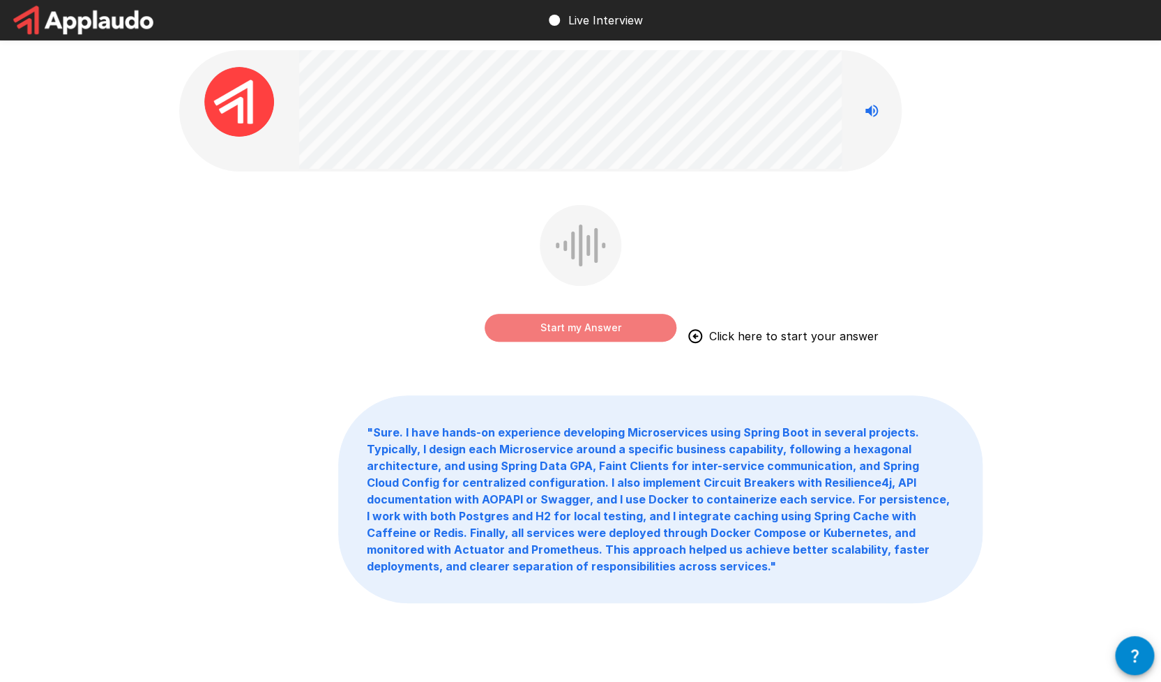
click at [574, 328] on button "Start my Answer" at bounding box center [581, 328] width 192 height 28
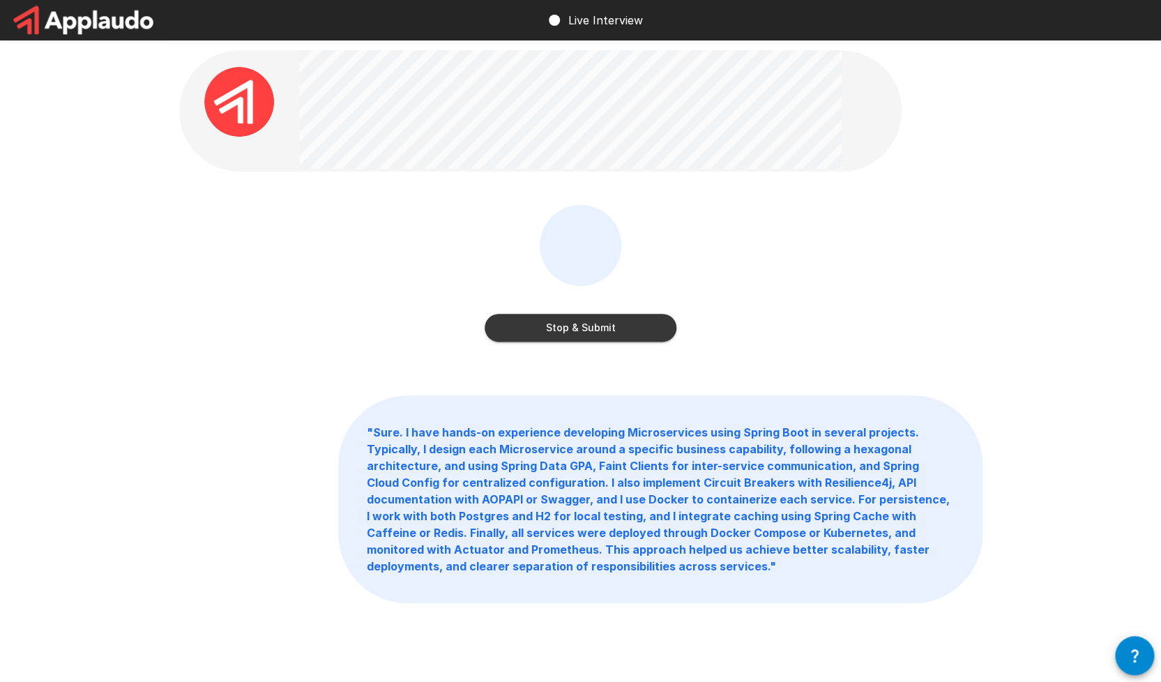
click at [574, 328] on button "Stop & Submit" at bounding box center [581, 328] width 192 height 28
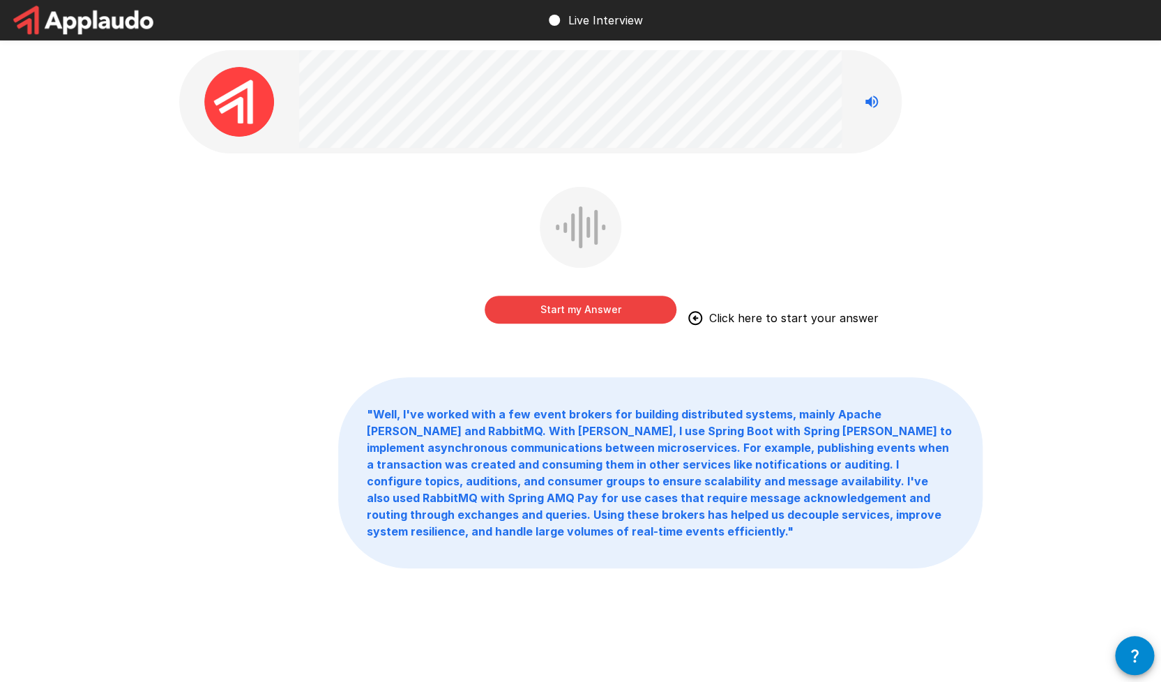
click at [575, 310] on button "Start my Answer" at bounding box center [581, 310] width 192 height 28
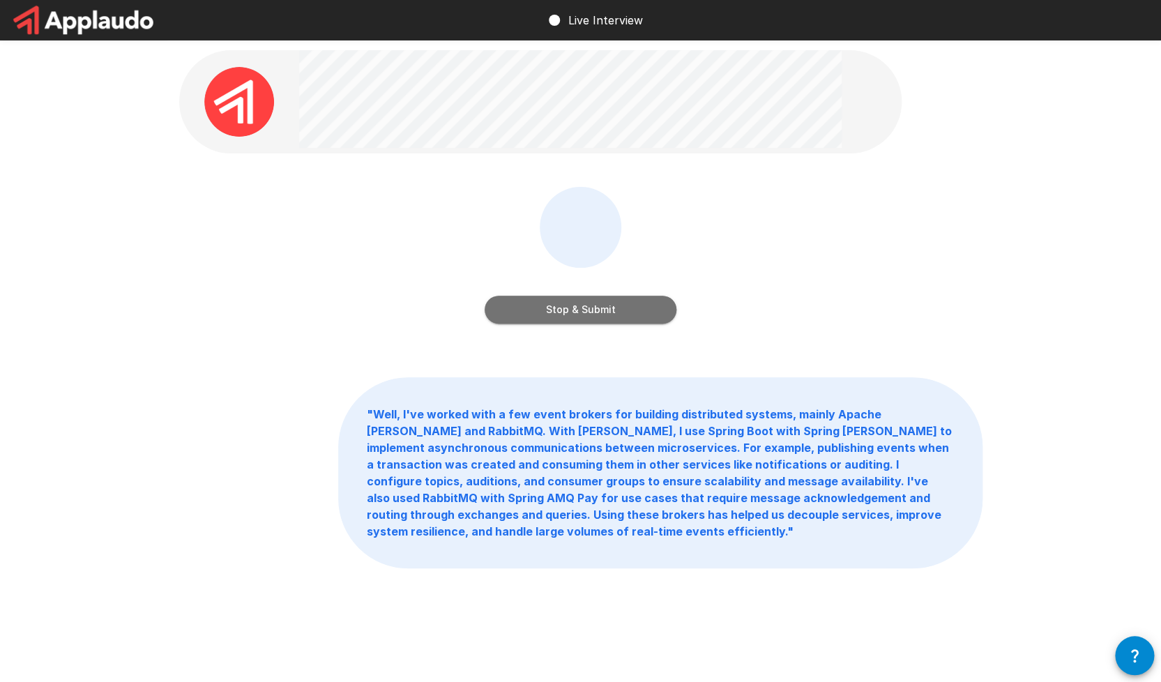
click at [572, 310] on button "Stop & Submit" at bounding box center [581, 310] width 192 height 28
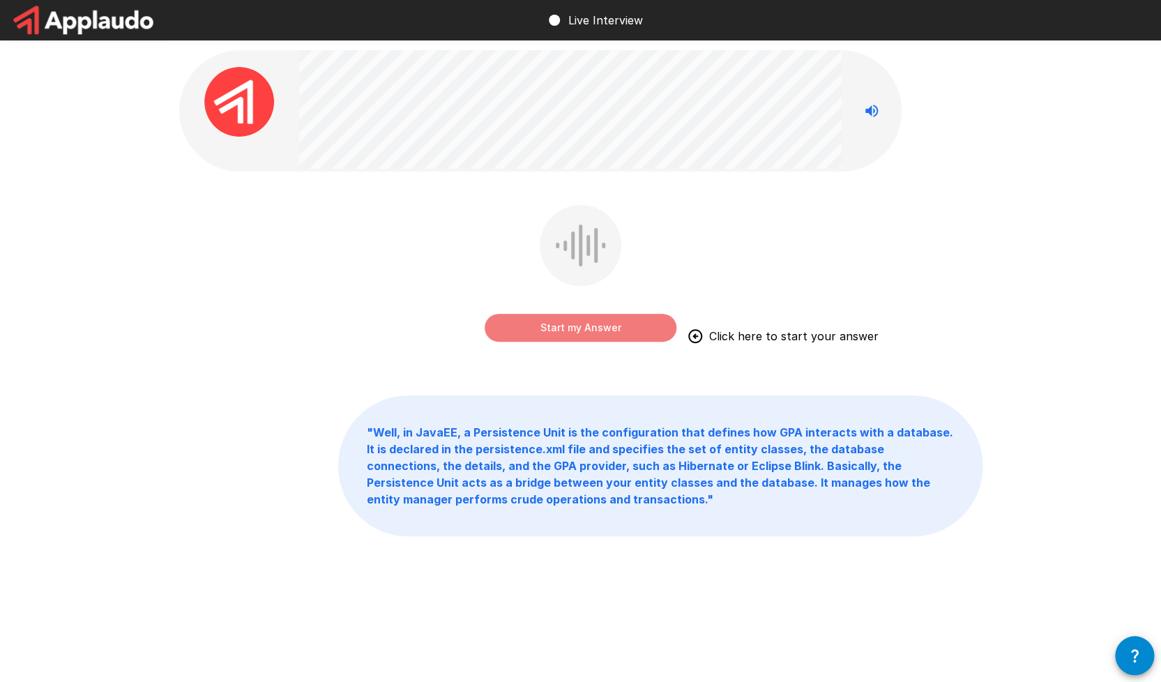
click at [549, 330] on button "Start my Answer" at bounding box center [581, 328] width 192 height 28
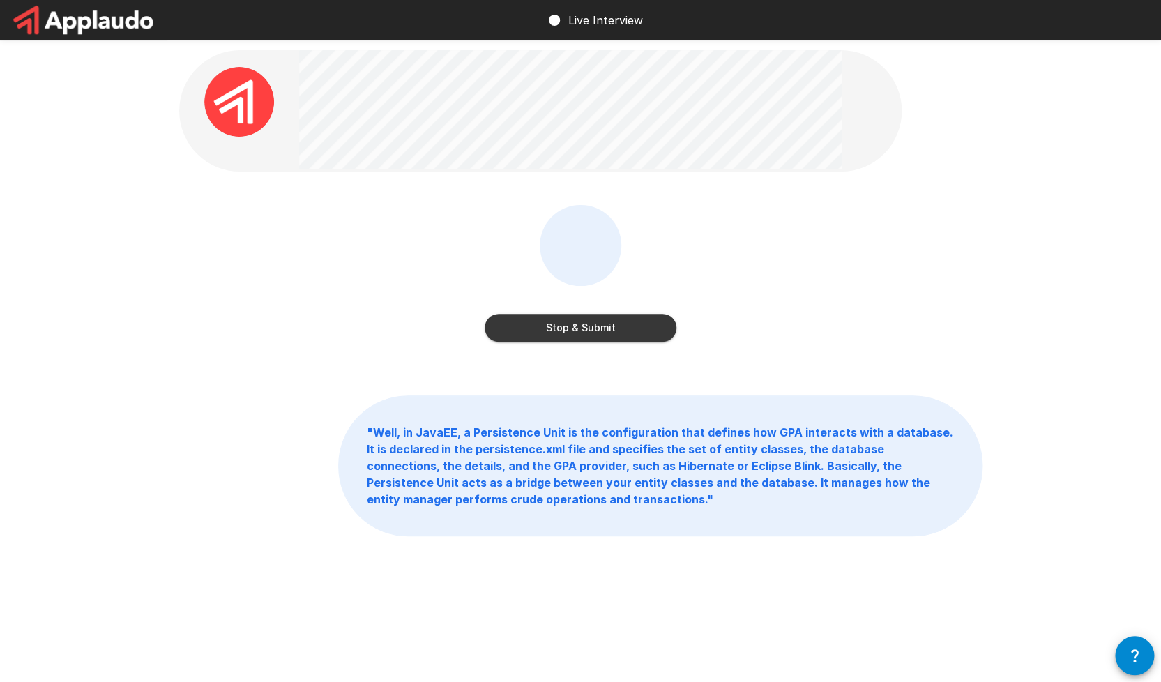
click at [549, 330] on button "Stop & Submit" at bounding box center [581, 328] width 192 height 28
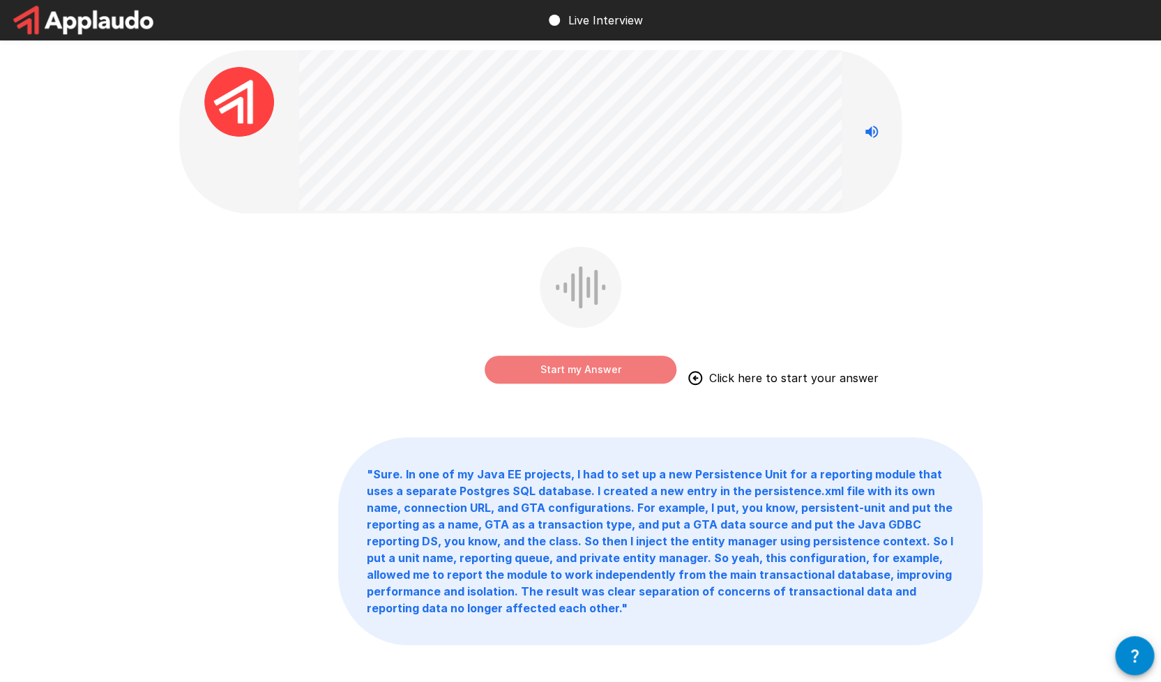
click at [555, 358] on button "Start my Answer" at bounding box center [581, 370] width 192 height 28
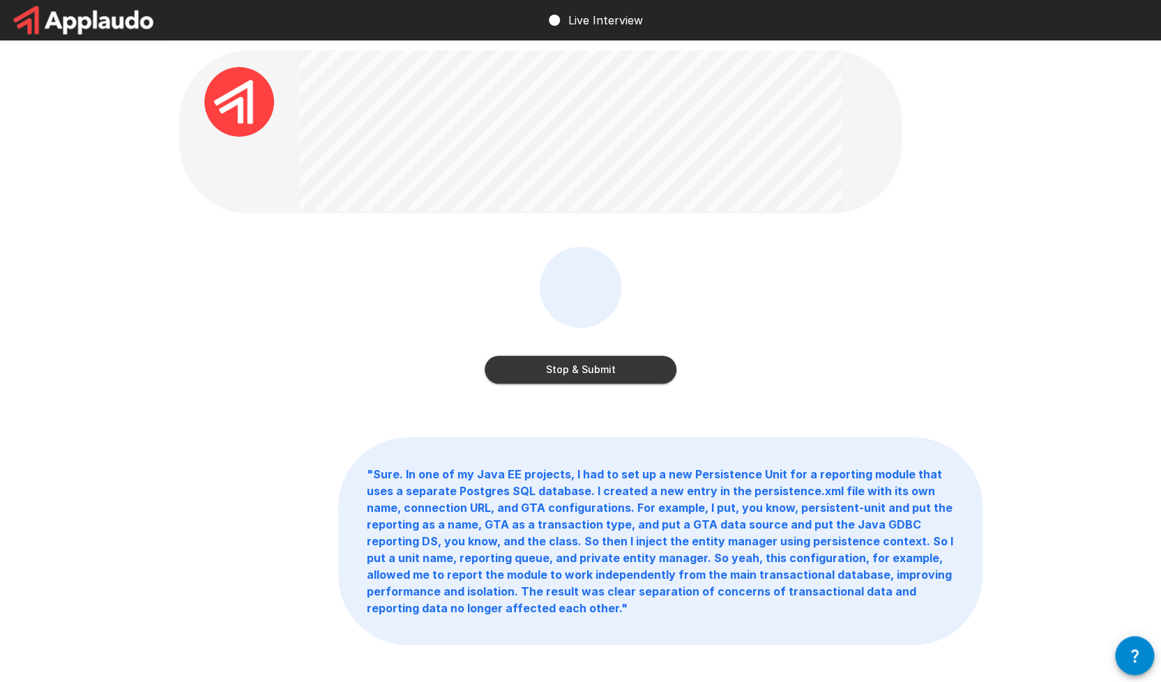
click at [549, 369] on button "Stop & Submit" at bounding box center [581, 370] width 192 height 28
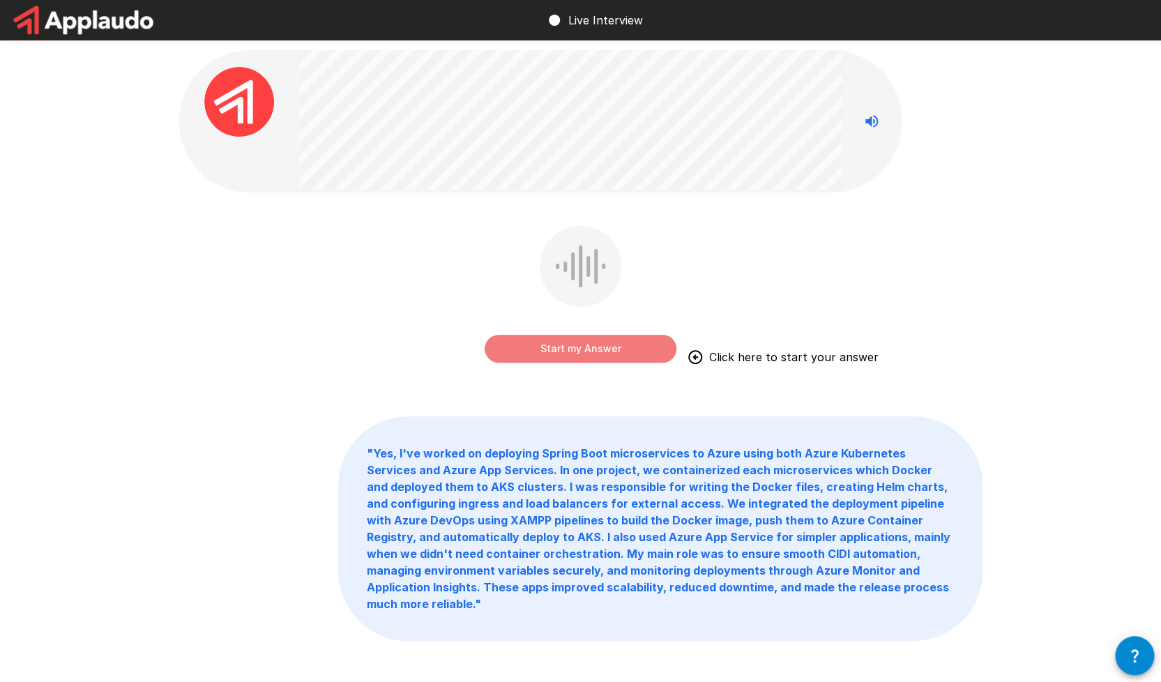
click at [514, 351] on button "Start my Answer" at bounding box center [581, 349] width 192 height 28
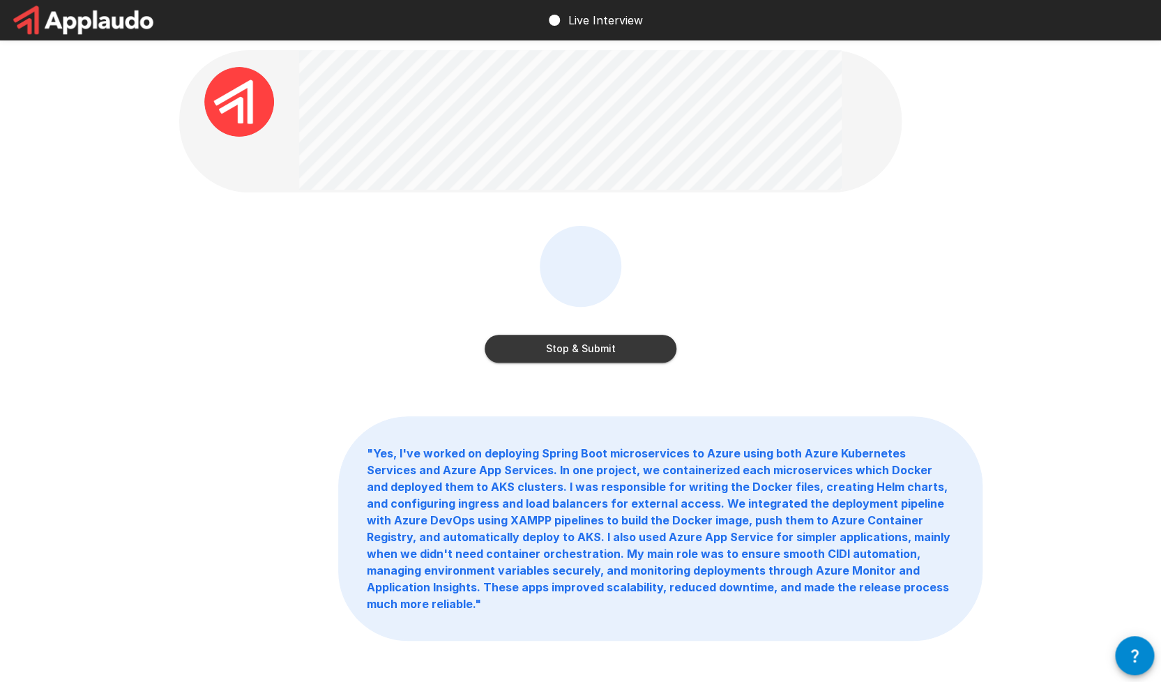
click at [511, 354] on button "Stop & Submit" at bounding box center [581, 349] width 192 height 28
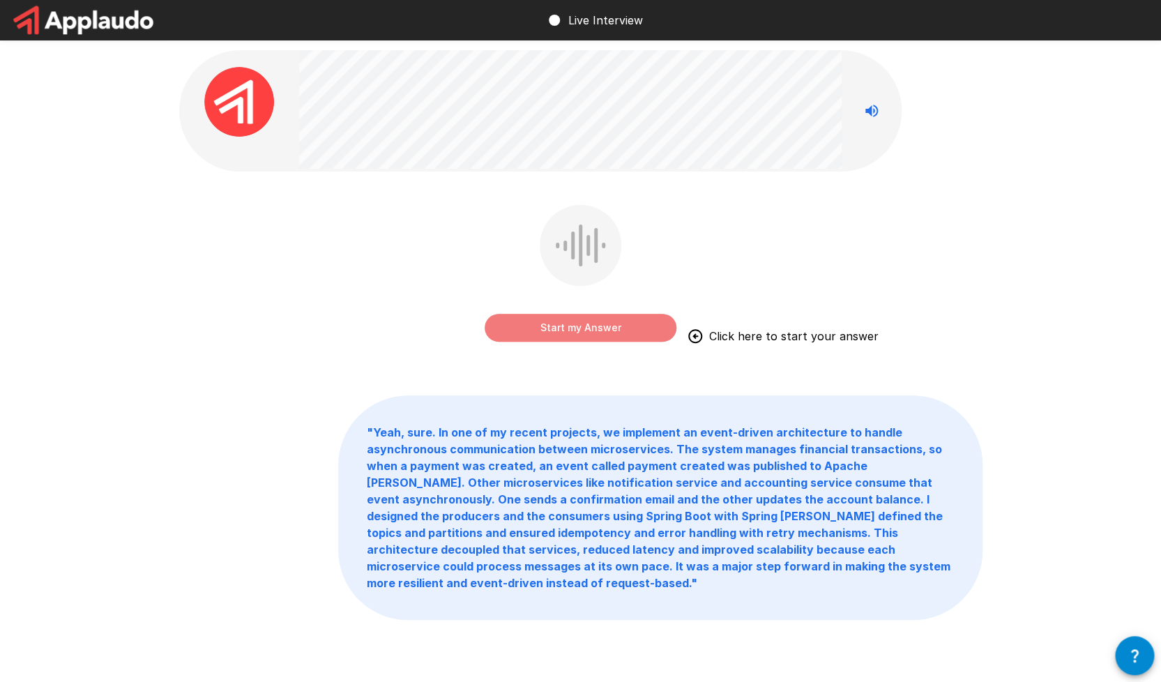
click at [580, 333] on button "Start my Answer" at bounding box center [581, 328] width 192 height 28
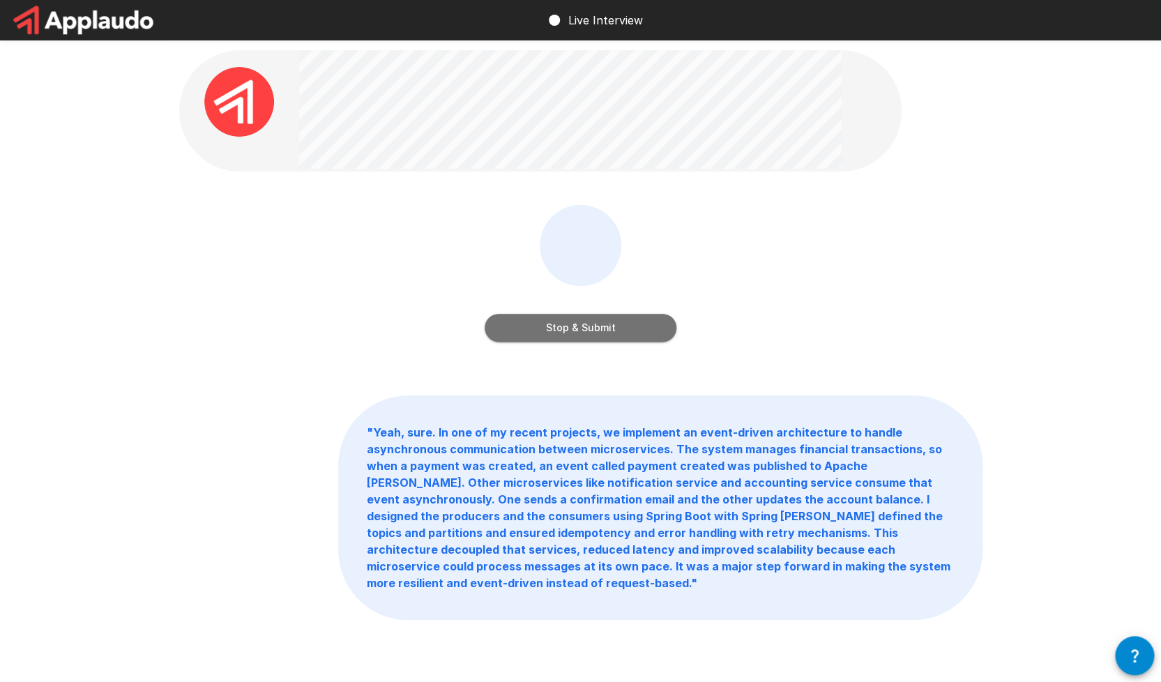
click at [580, 333] on button "Stop & Submit" at bounding box center [581, 328] width 192 height 28
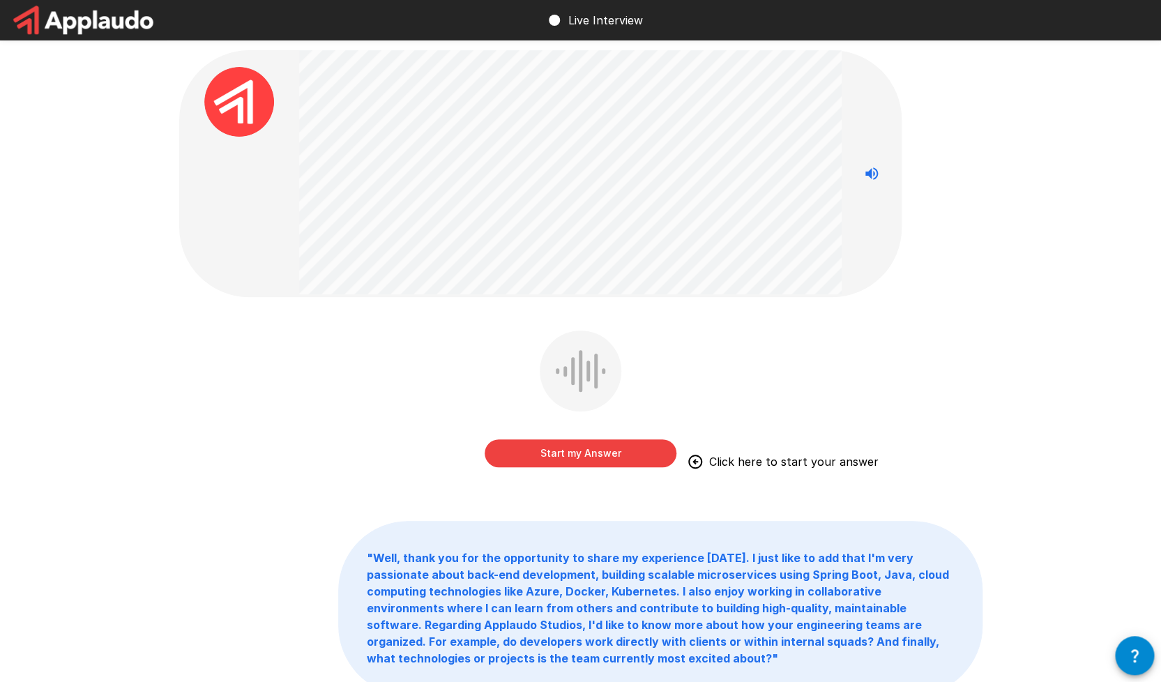
click at [599, 444] on button "Start my Answer" at bounding box center [581, 453] width 192 height 28
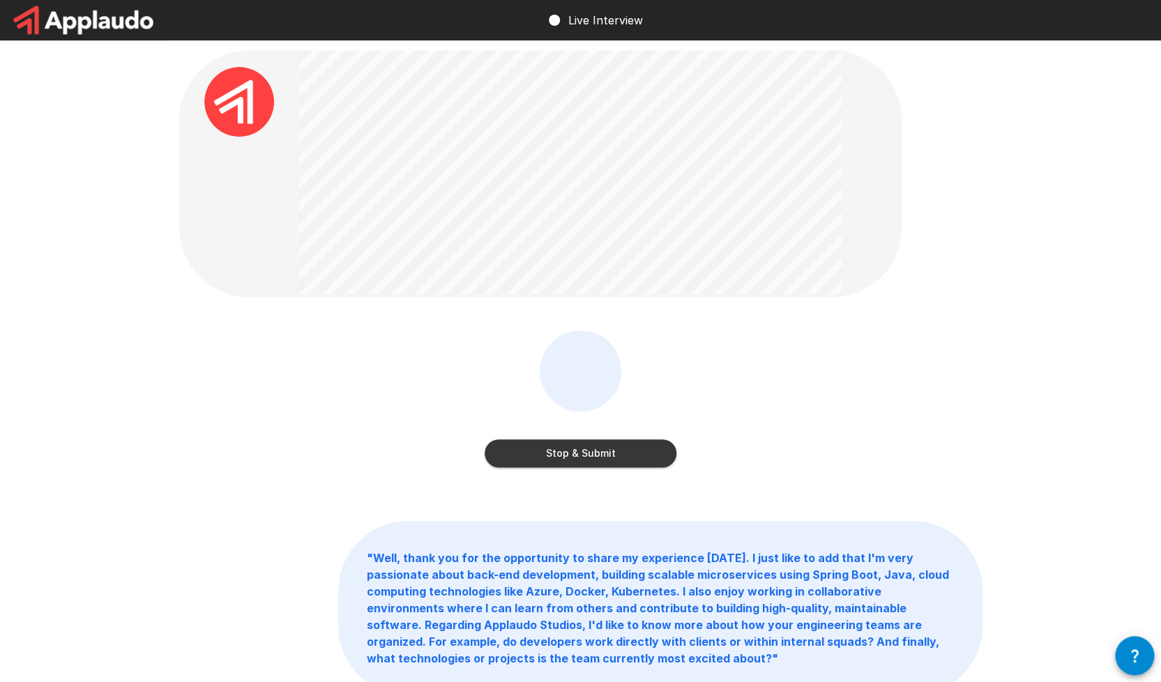
click at [572, 438] on div "Stop & Submit" at bounding box center [581, 439] width 192 height 56
click at [572, 446] on button "Stop & Submit" at bounding box center [581, 453] width 192 height 28
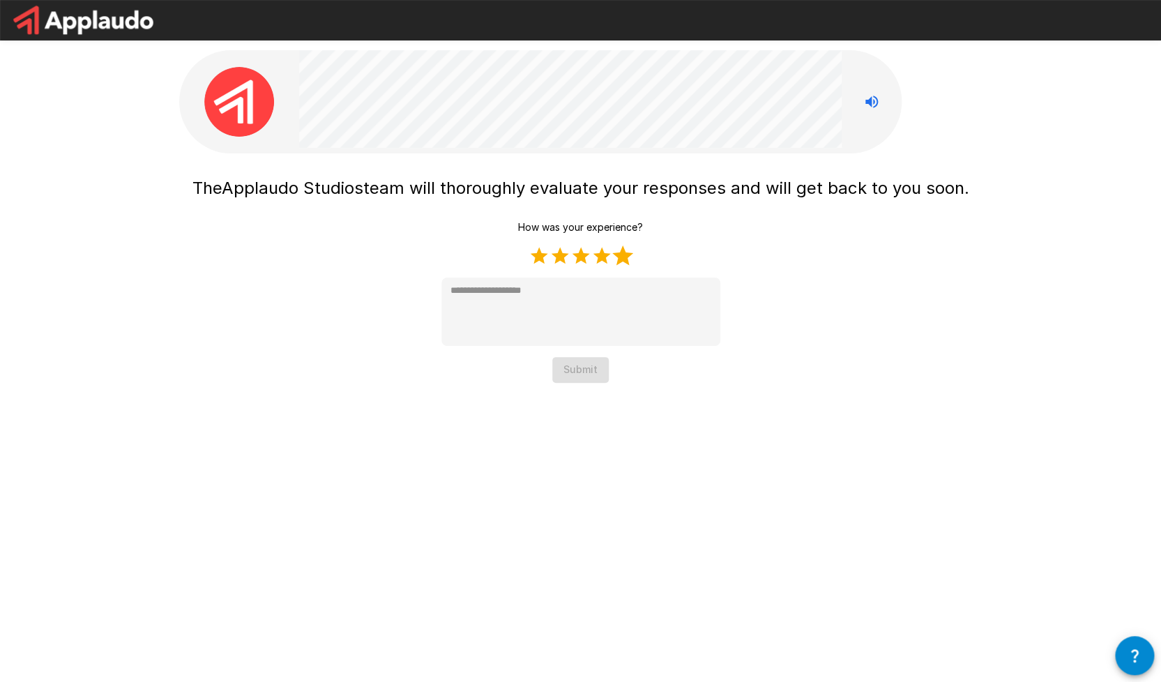
click at [621, 254] on label "5 Stars" at bounding box center [622, 255] width 21 height 21
type textarea "*"
click at [589, 374] on button "Submit" at bounding box center [580, 370] width 56 height 26
